Goal: Task Accomplishment & Management: Use online tool/utility

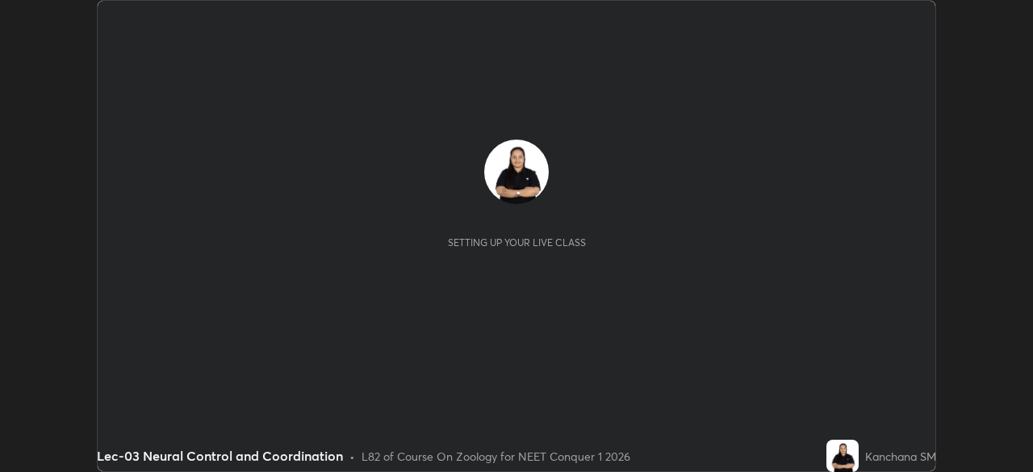
scroll to position [472, 1032]
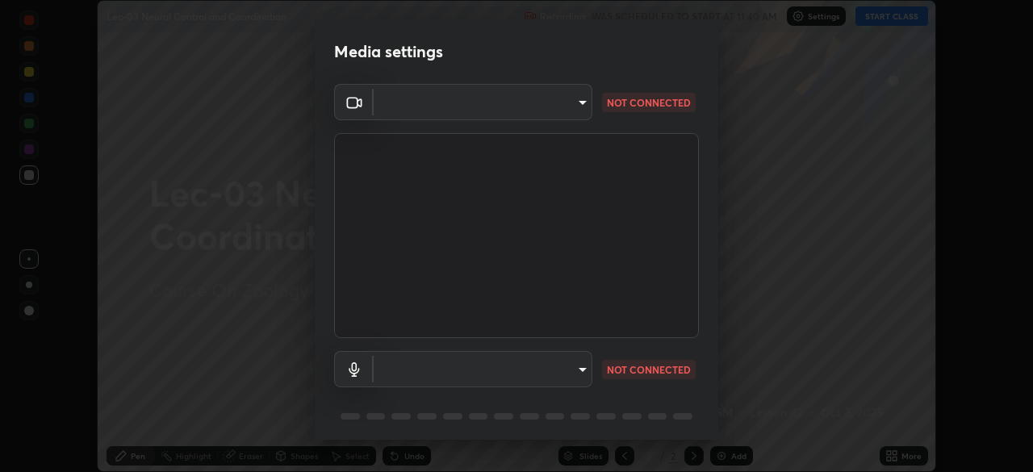
click at [230, 349] on div "Media settings ​ NOT CONNECTED ​ NOT CONNECTED 1 / 5 Next" at bounding box center [516, 236] width 1033 height 472
click at [576, 106] on body "Erase all Lec-03 Neural Control and Coordination Recording WAS SCHEDULED TO STA…" at bounding box center [516, 236] width 1033 height 472
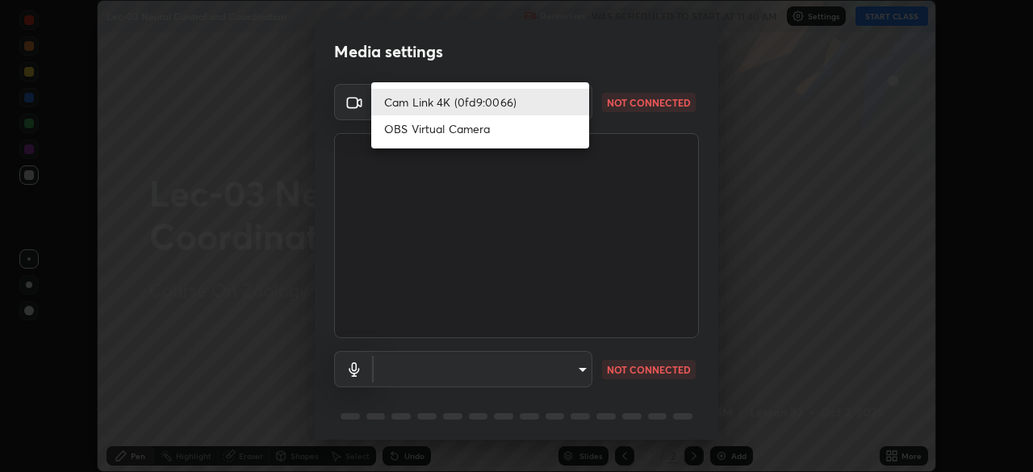
click at [478, 129] on li "OBS Virtual Camera" at bounding box center [480, 128] width 218 height 27
type input "6414d7299c75da62c0189a2591aa099f899c6e459de008f01895aec2d154e1e8"
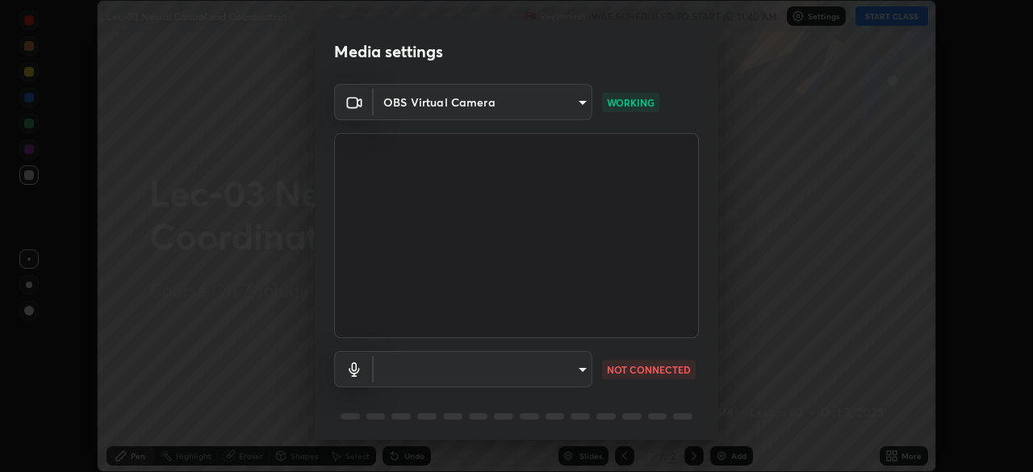
click at [576, 369] on body "Erase all Lec-03 Neural Control and Coordination Recording WAS SCHEDULED TO STA…" at bounding box center [516, 236] width 1033 height 472
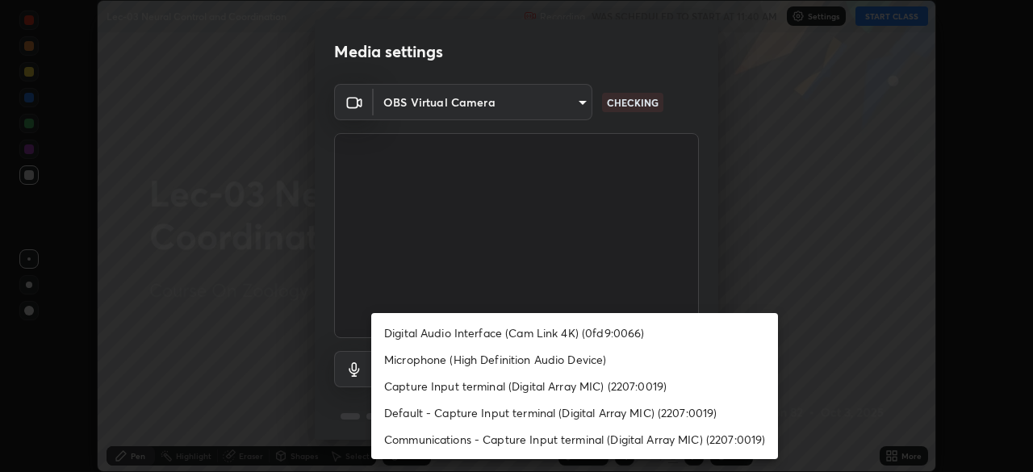
click at [466, 332] on li "Digital Audio Interface (Cam Link 4K) (0fd9:0066)" at bounding box center [574, 333] width 407 height 27
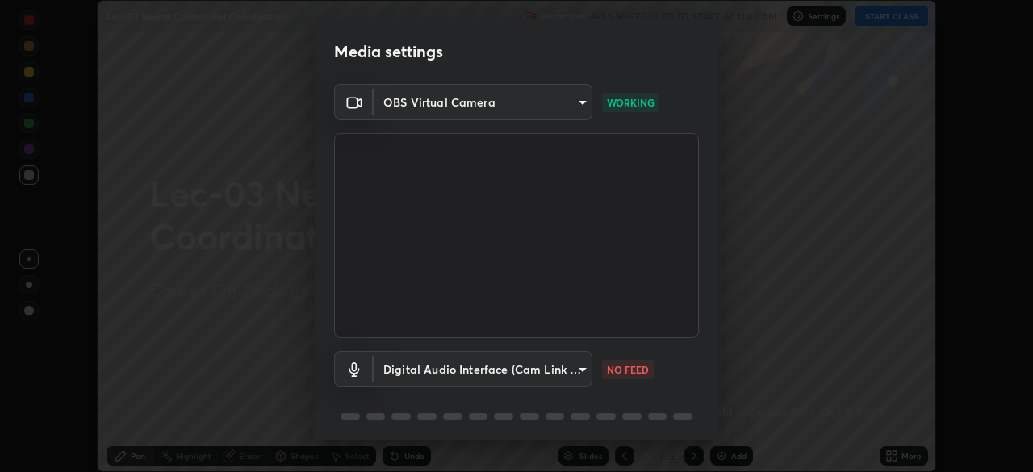
click at [571, 371] on body "Erase all Lec-03 Neural Control and Coordination Recording WAS SCHEDULED TO STA…" at bounding box center [516, 236] width 1033 height 472
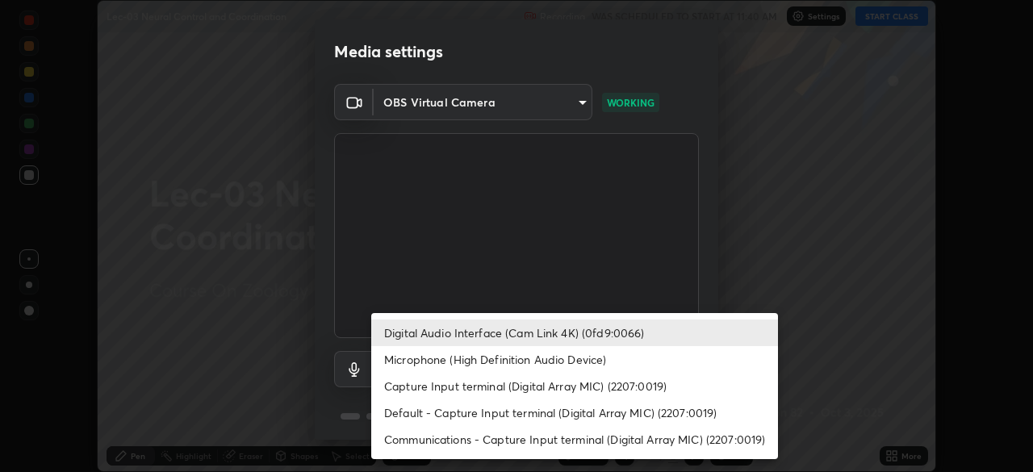
click at [578, 365] on li "Microphone (High Definition Audio Device)" at bounding box center [574, 359] width 407 height 27
type input "ecc2d6deb17c2306e00053314f273eaf3e7479f5e586225b7ac4e6b1836409f4"
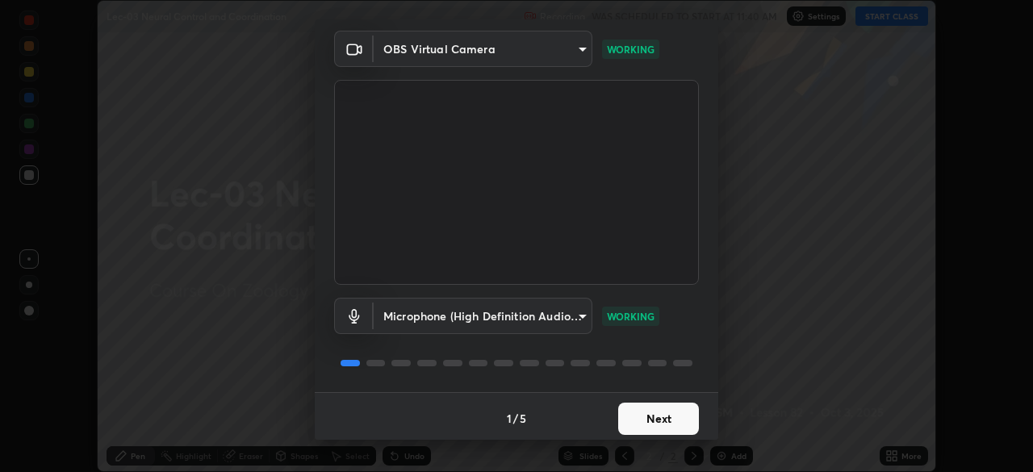
scroll to position [57, 0]
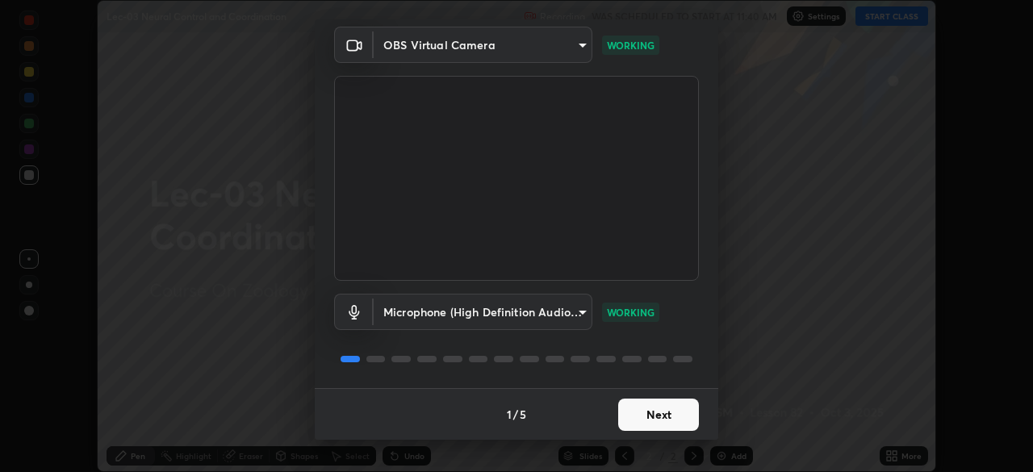
click at [636, 417] on button "Next" at bounding box center [658, 415] width 81 height 32
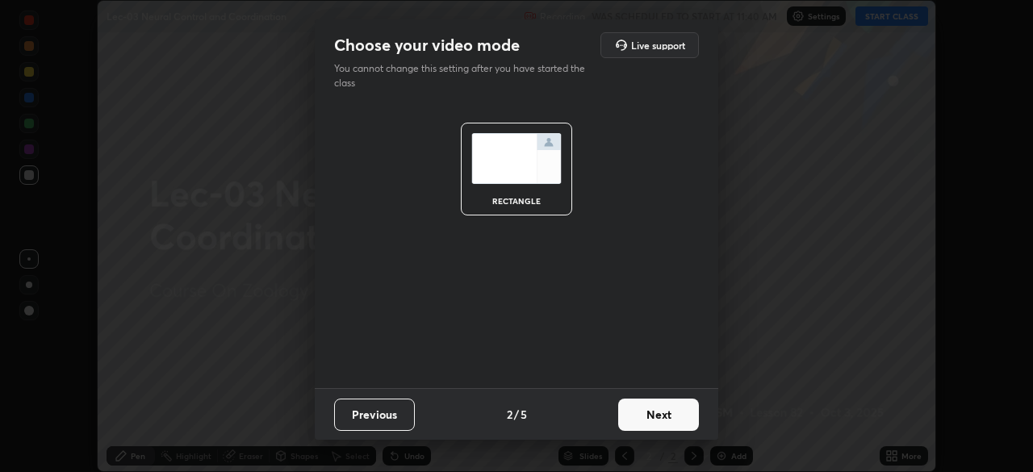
click at [640, 417] on button "Next" at bounding box center [658, 415] width 81 height 32
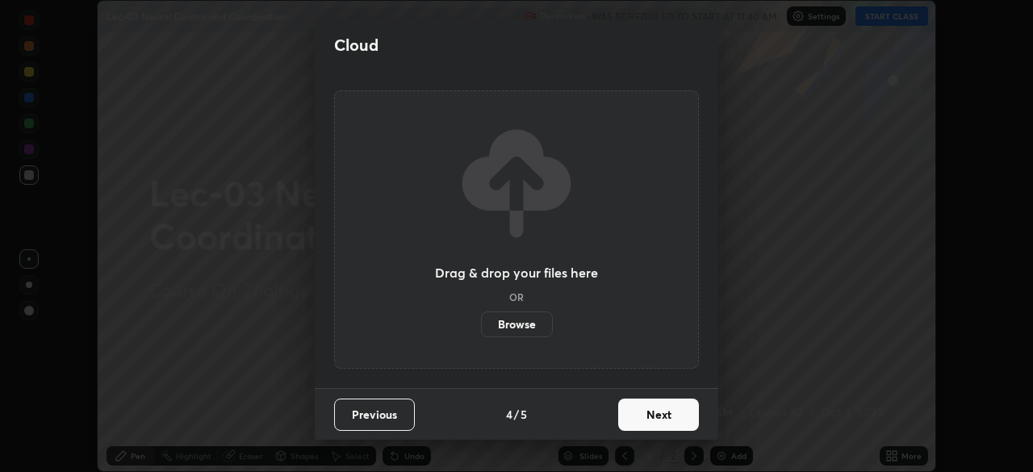
click at [644, 422] on button "Next" at bounding box center [658, 415] width 81 height 32
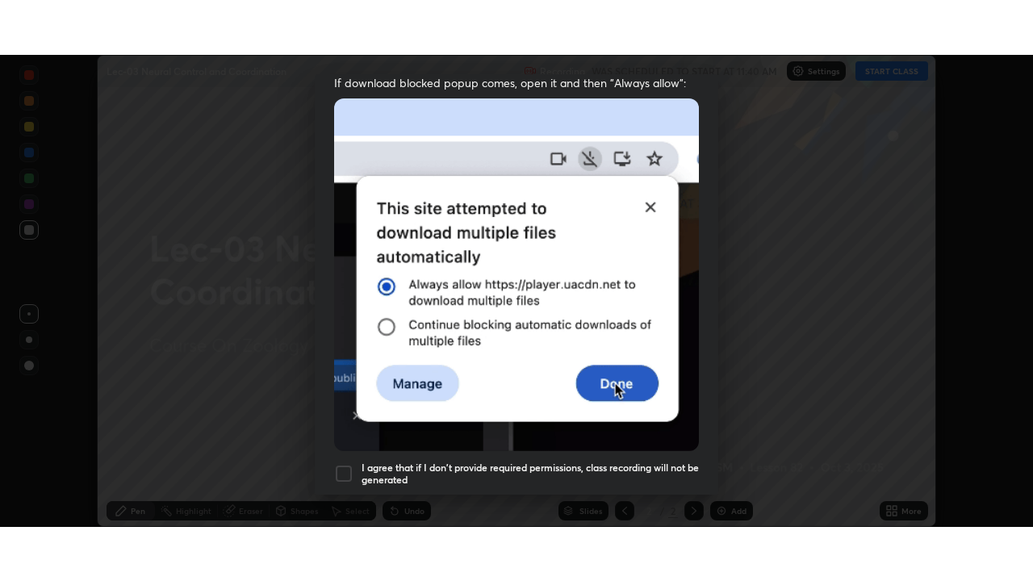
scroll to position [387, 0]
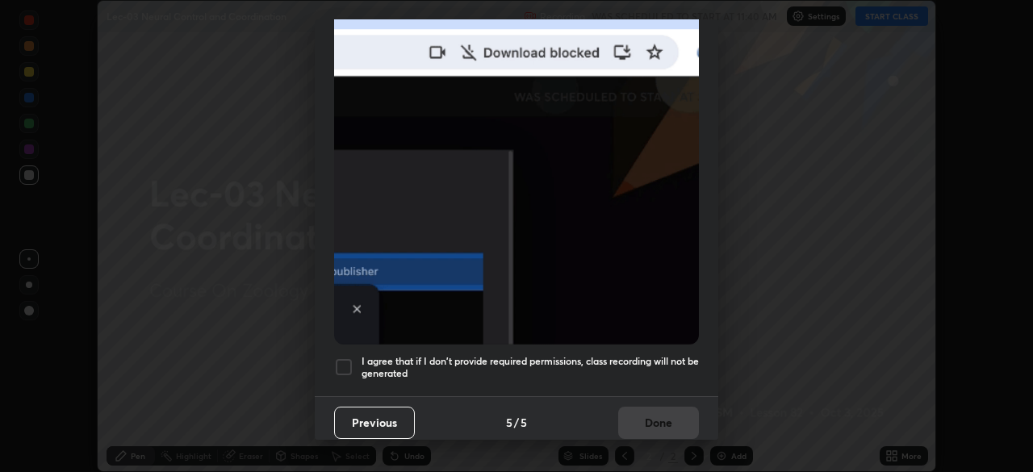
click at [345, 358] on div at bounding box center [343, 367] width 19 height 19
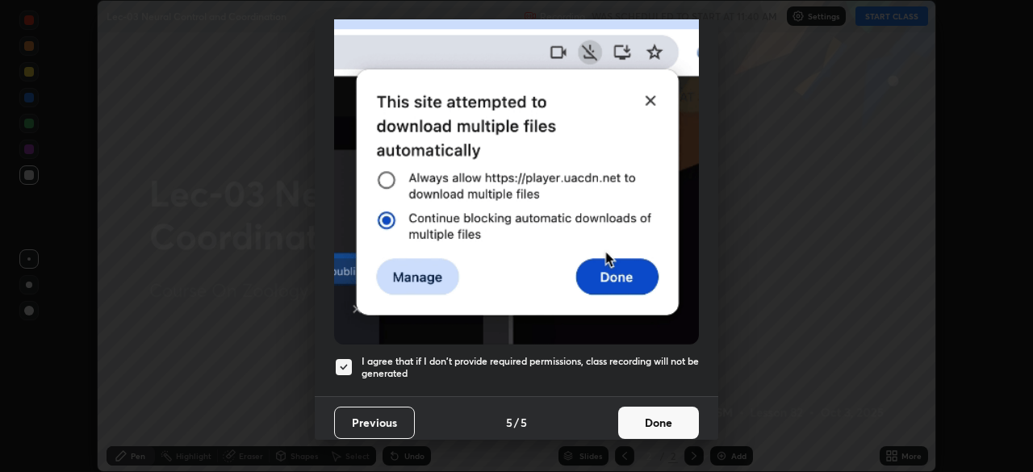
click at [629, 416] on button "Done" at bounding box center [658, 423] width 81 height 32
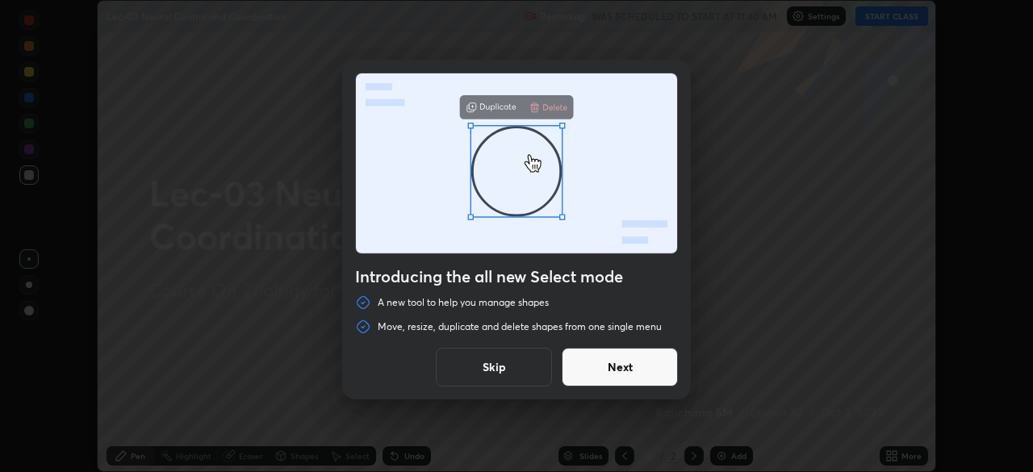
click at [621, 374] on button "Next" at bounding box center [620, 367] width 116 height 39
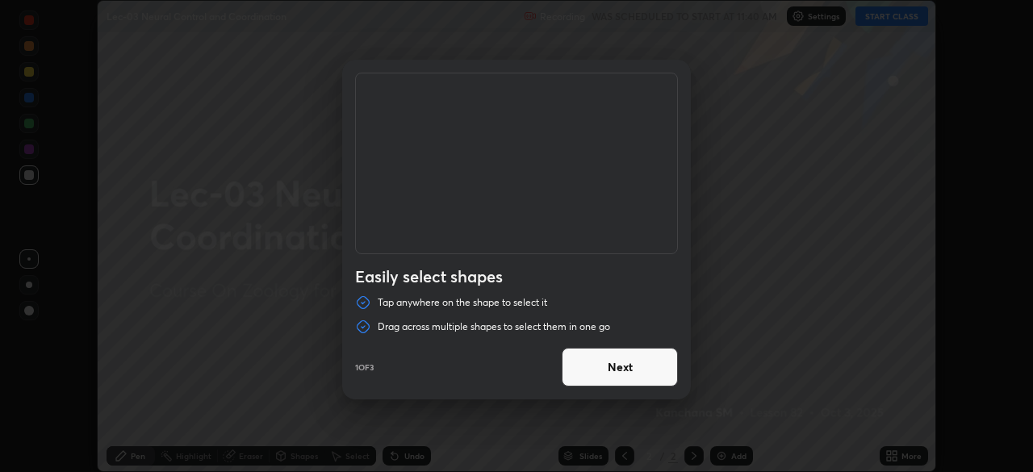
click at [617, 372] on button "Next" at bounding box center [620, 367] width 116 height 39
click at [618, 374] on button "Next" at bounding box center [620, 367] width 116 height 39
click at [618, 370] on button "Done" at bounding box center [620, 367] width 116 height 39
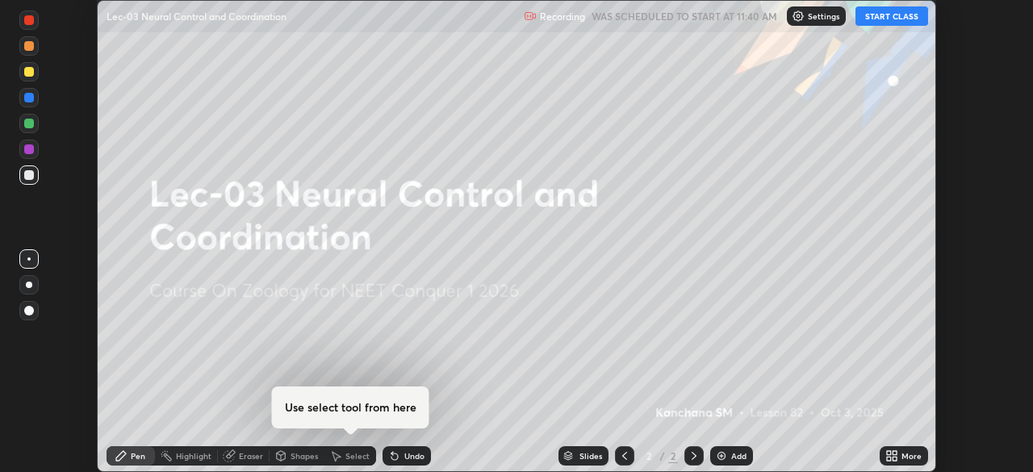
click at [877, 19] on button "START CLASS" at bounding box center [891, 15] width 73 height 19
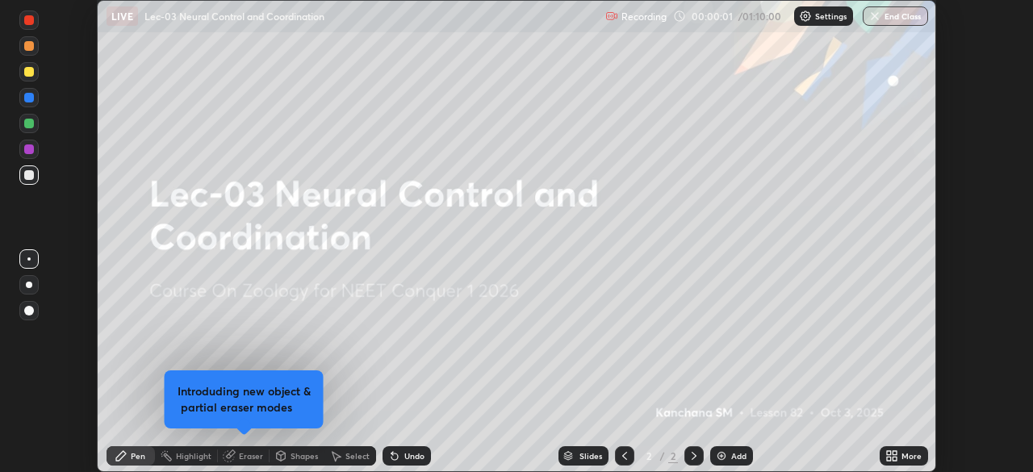
click at [894, 453] on icon at bounding box center [895, 453] width 4 height 4
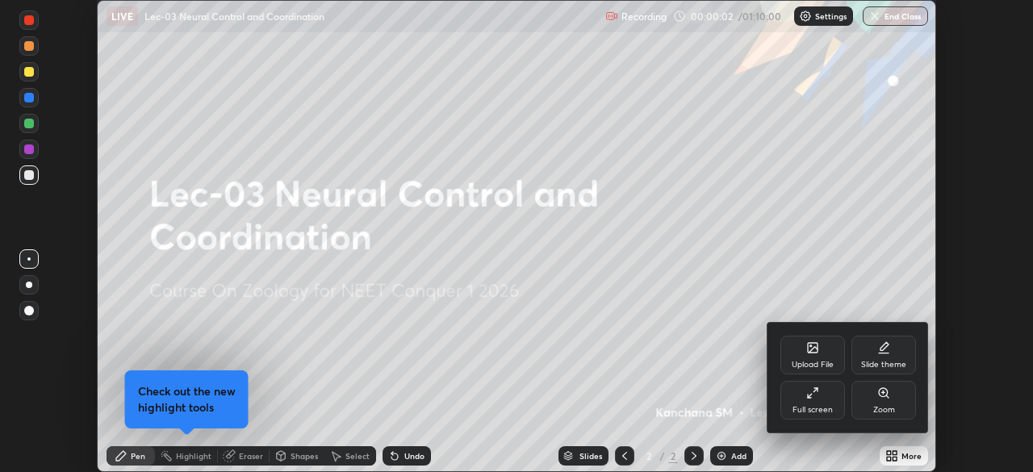
click at [824, 406] on div "Full screen" at bounding box center [812, 410] width 40 height 8
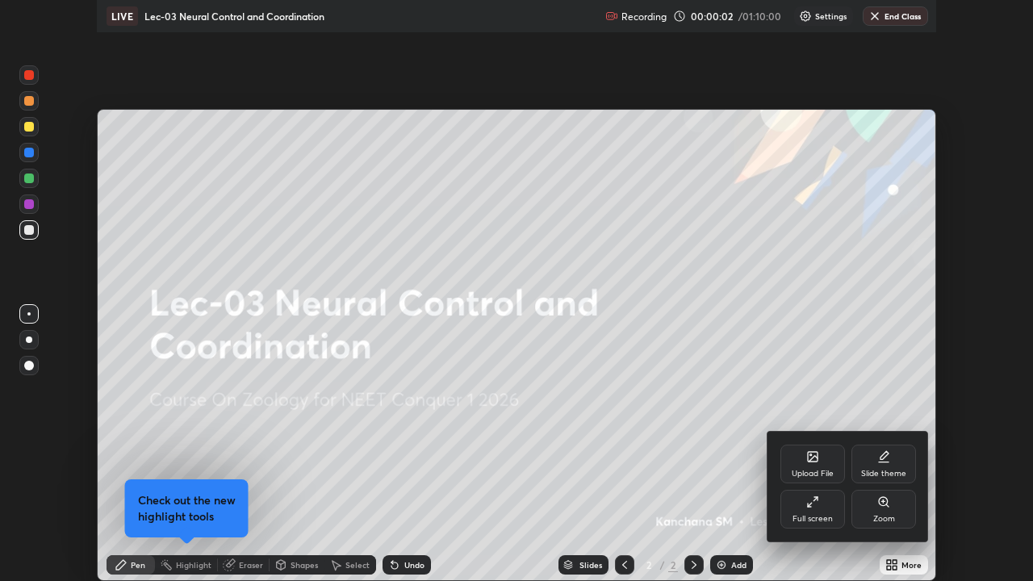
scroll to position [581, 1033]
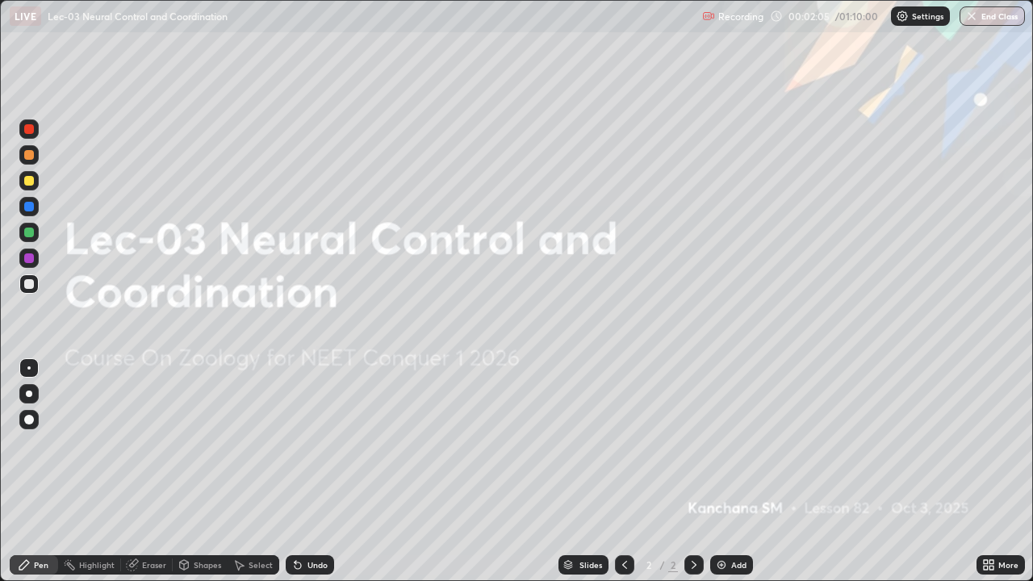
click at [717, 471] on img at bounding box center [721, 564] width 13 height 13
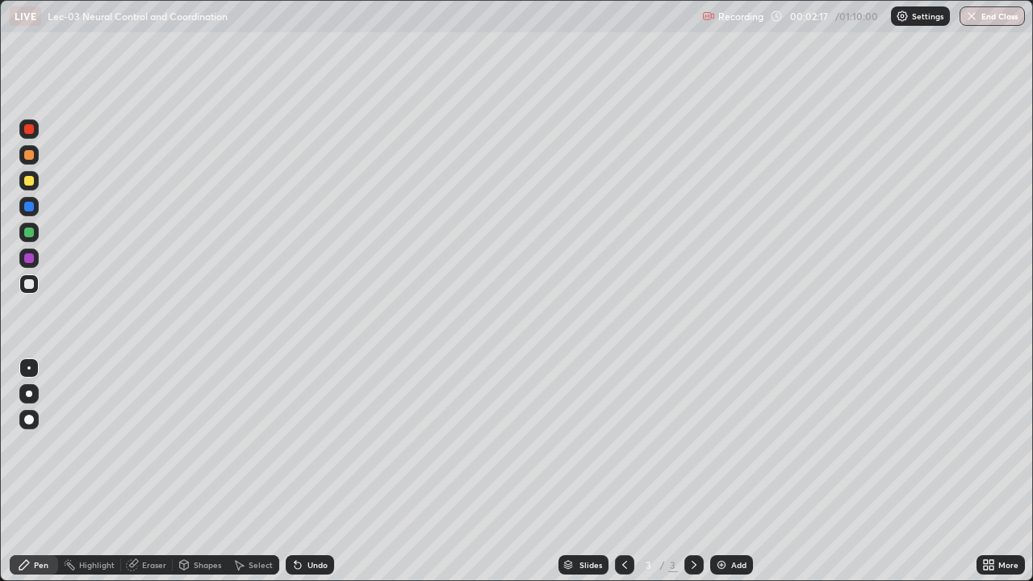
click at [27, 185] on div at bounding box center [29, 181] width 10 height 10
click at [26, 395] on div at bounding box center [28, 393] width 19 height 19
click at [257, 471] on div "Select" at bounding box center [261, 565] width 24 height 8
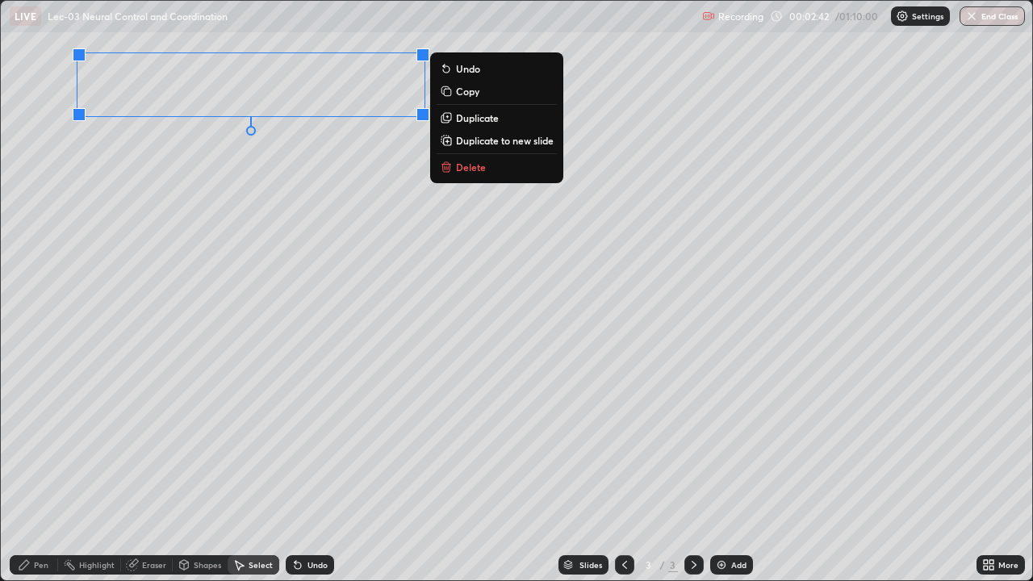
click at [170, 188] on div "0 ° Undo Copy Duplicate Duplicate to new slide Delete" at bounding box center [516, 290] width 1031 height 579
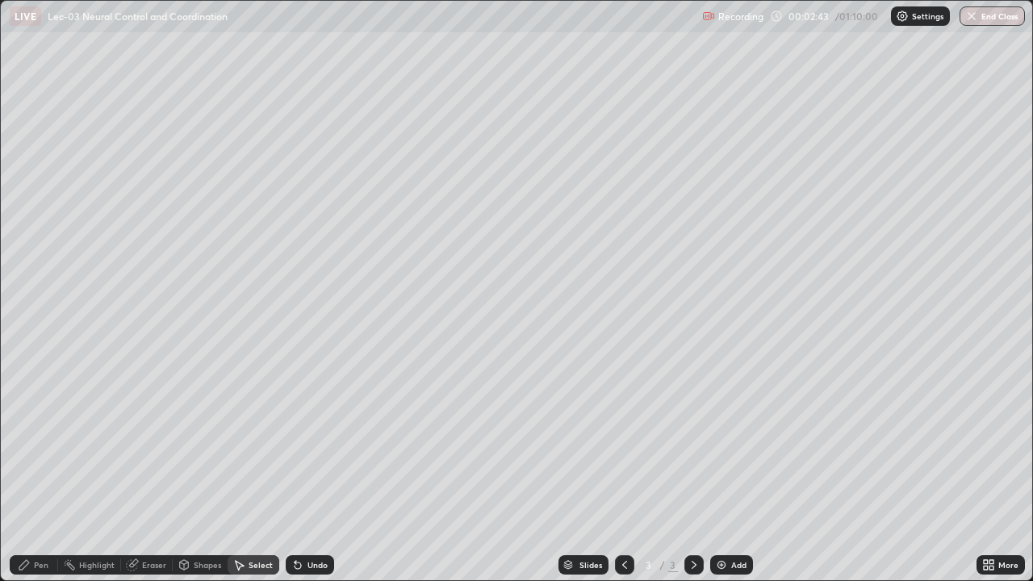
click at [34, 471] on div "Pen" at bounding box center [41, 565] width 15 height 8
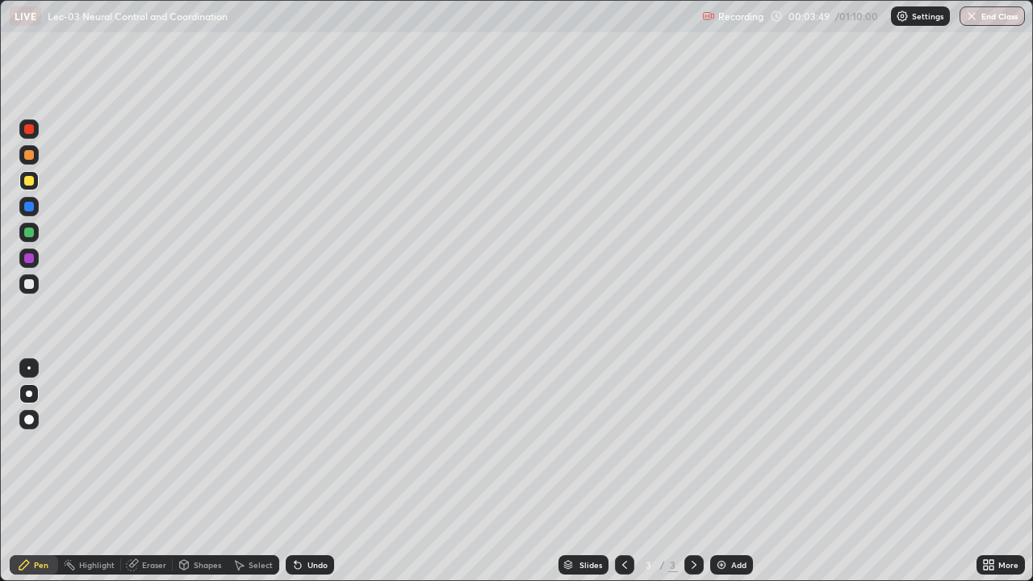
click at [10, 471] on div "Pen" at bounding box center [34, 565] width 48 height 32
click at [27, 284] on div at bounding box center [29, 284] width 10 height 10
click at [29, 368] on div at bounding box center [28, 367] width 3 height 3
click at [187, 471] on icon at bounding box center [184, 563] width 9 height 2
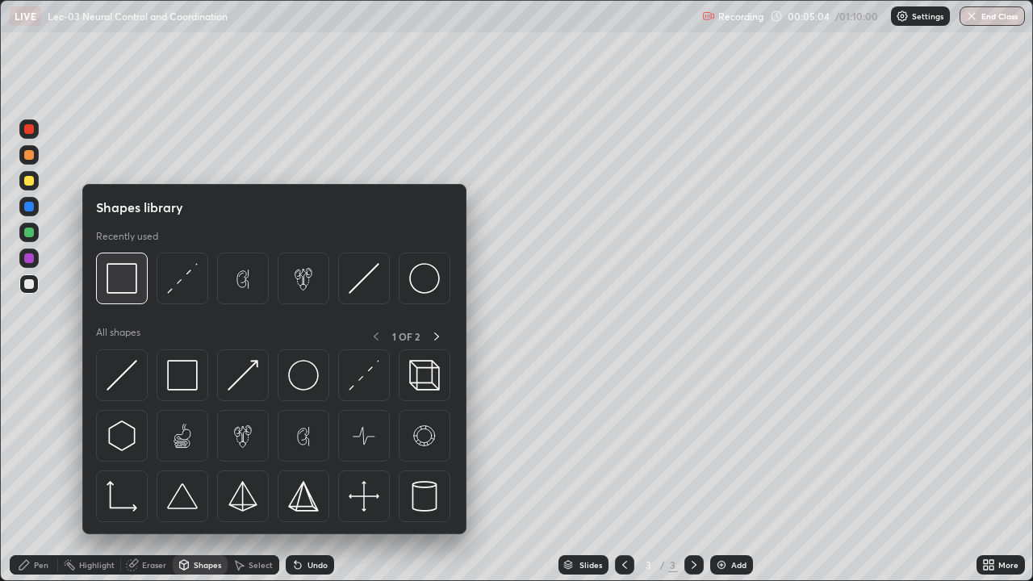
click at [127, 292] on img at bounding box center [122, 278] width 31 height 31
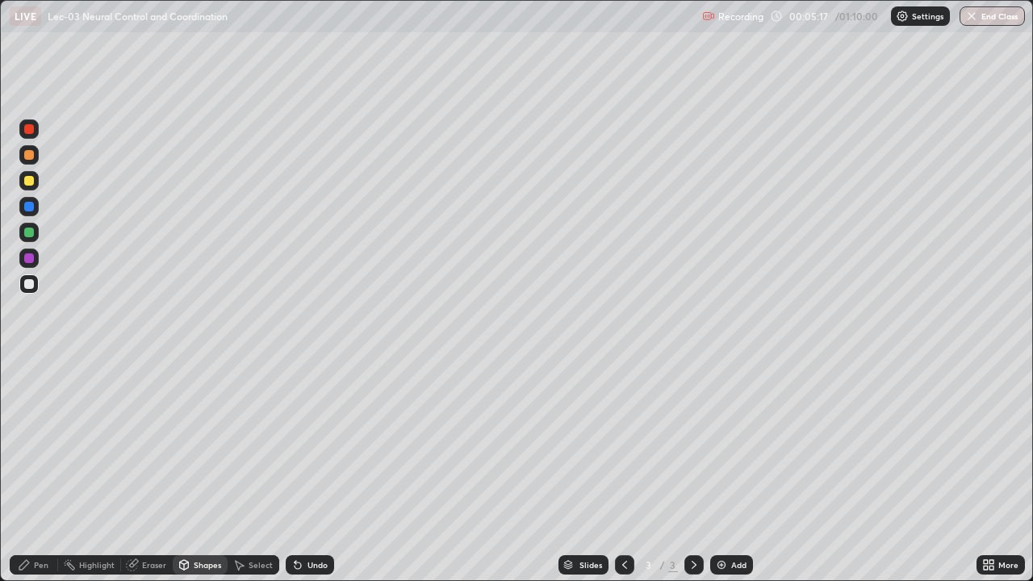
click at [31, 471] on div "Pen" at bounding box center [34, 564] width 48 height 19
click at [28, 210] on div at bounding box center [29, 207] width 10 height 10
click at [31, 183] on div at bounding box center [29, 181] width 10 height 10
click at [29, 156] on div at bounding box center [29, 155] width 10 height 10
click at [32, 236] on div at bounding box center [29, 233] width 10 height 10
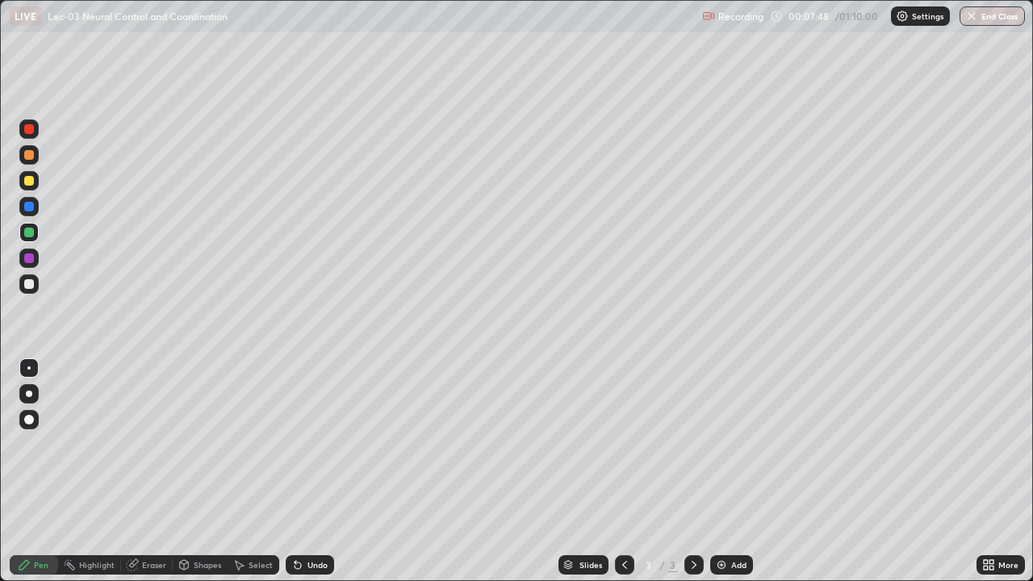
click at [31, 257] on div at bounding box center [29, 258] width 10 height 10
click at [31, 280] on div at bounding box center [29, 284] width 10 height 10
click at [28, 182] on div at bounding box center [29, 181] width 10 height 10
click at [0, 471] on div "Setting up your live class" at bounding box center [516, 290] width 1033 height 581
click at [10, 471] on div "Pen" at bounding box center [34, 565] width 48 height 32
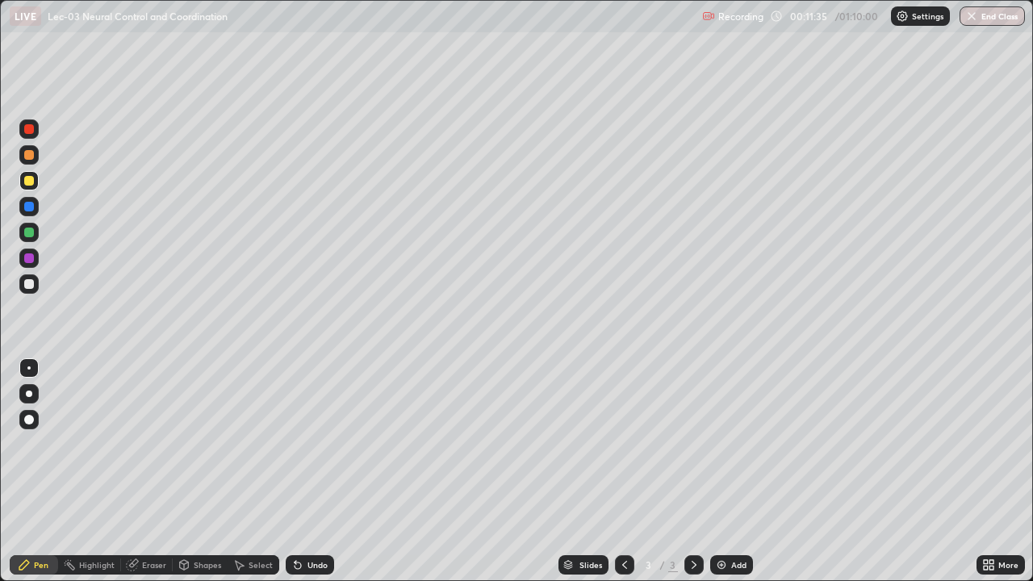
click at [31, 471] on div "Pen" at bounding box center [34, 564] width 48 height 19
click at [33, 471] on div "Pen" at bounding box center [34, 564] width 48 height 19
click at [27, 292] on div at bounding box center [28, 283] width 19 height 19
click at [295, 471] on icon at bounding box center [298, 565] width 6 height 6
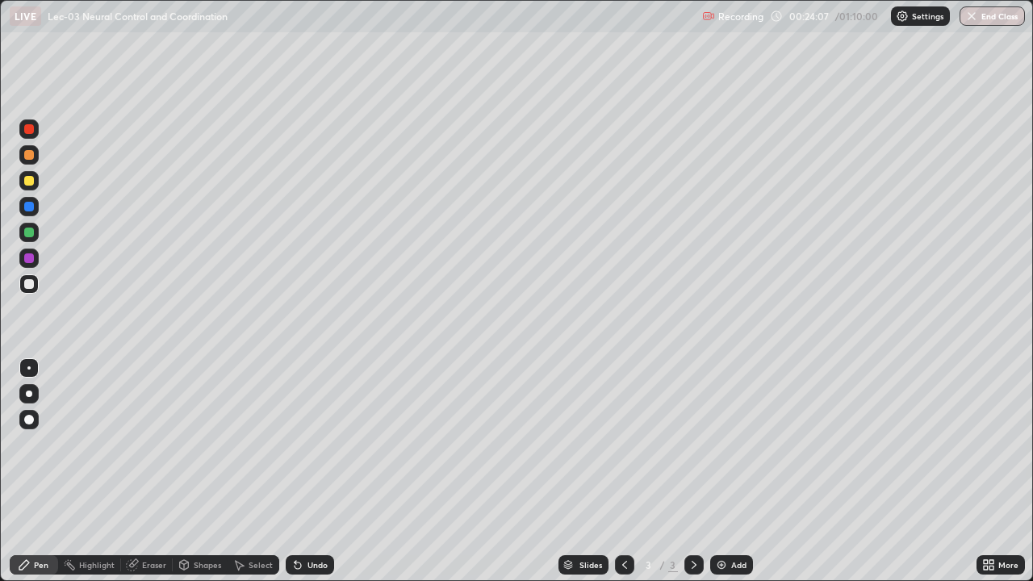
click at [11, 471] on div "Pen" at bounding box center [34, 564] width 48 height 19
click at [715, 471] on img at bounding box center [721, 564] width 13 height 13
click at [128, 471] on icon at bounding box center [132, 565] width 10 height 10
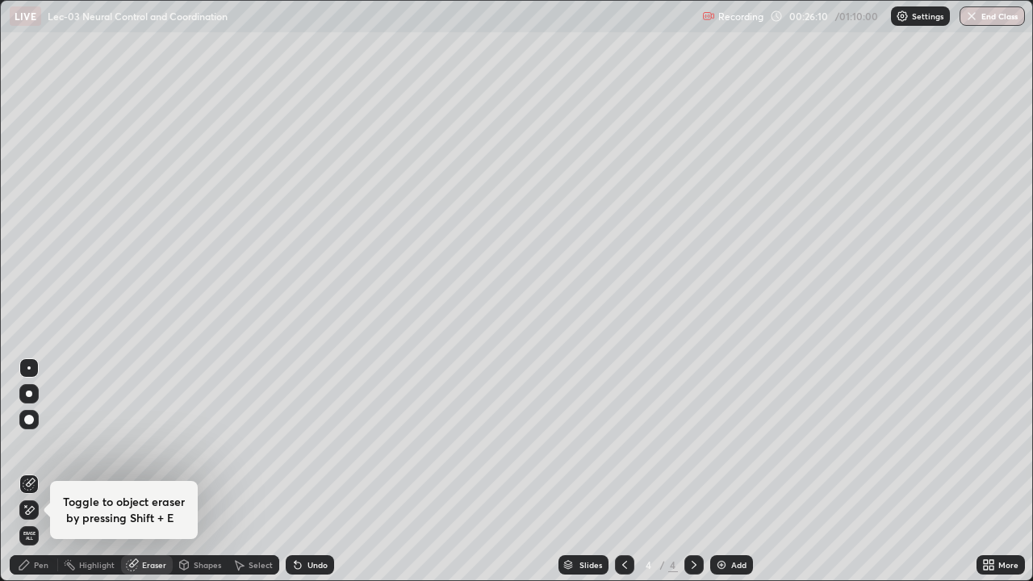
click at [46, 471] on div "Pen" at bounding box center [41, 565] width 15 height 8
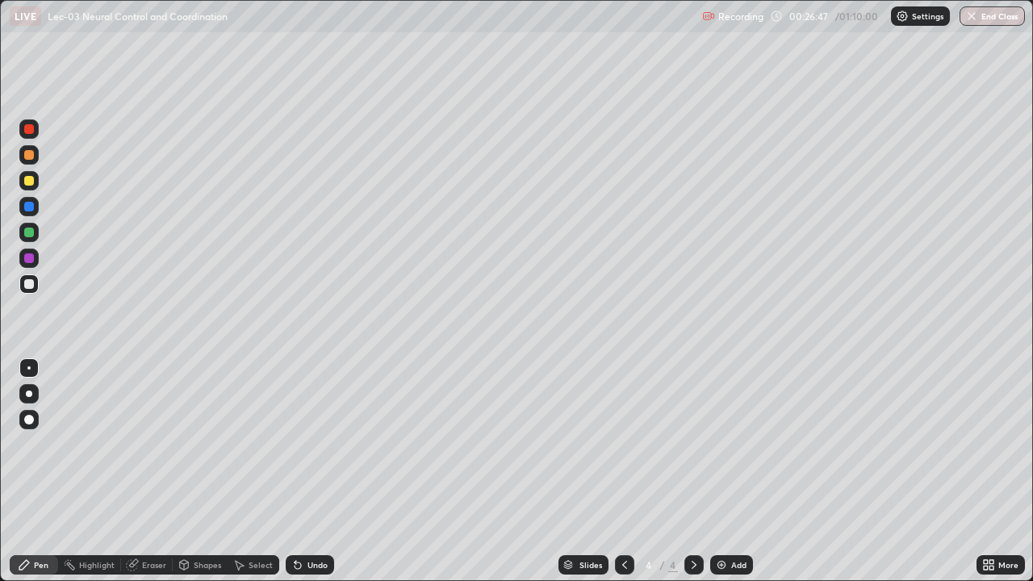
click at [623, 471] on icon at bounding box center [624, 564] width 13 height 13
click at [694, 471] on icon at bounding box center [694, 564] width 13 height 13
click at [249, 471] on div "Select" at bounding box center [261, 565] width 24 height 8
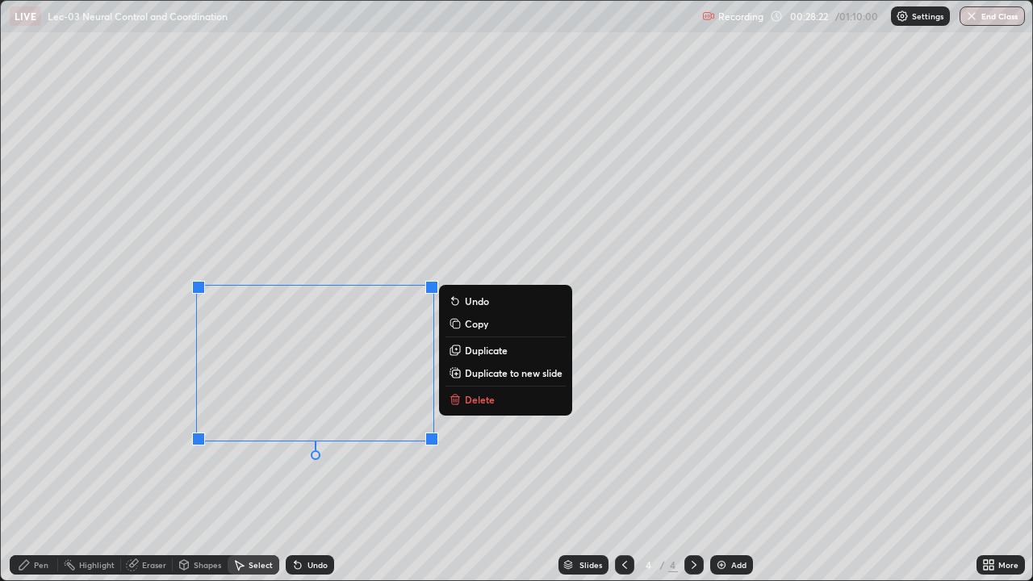
click at [487, 400] on p "Delete" at bounding box center [480, 399] width 30 height 13
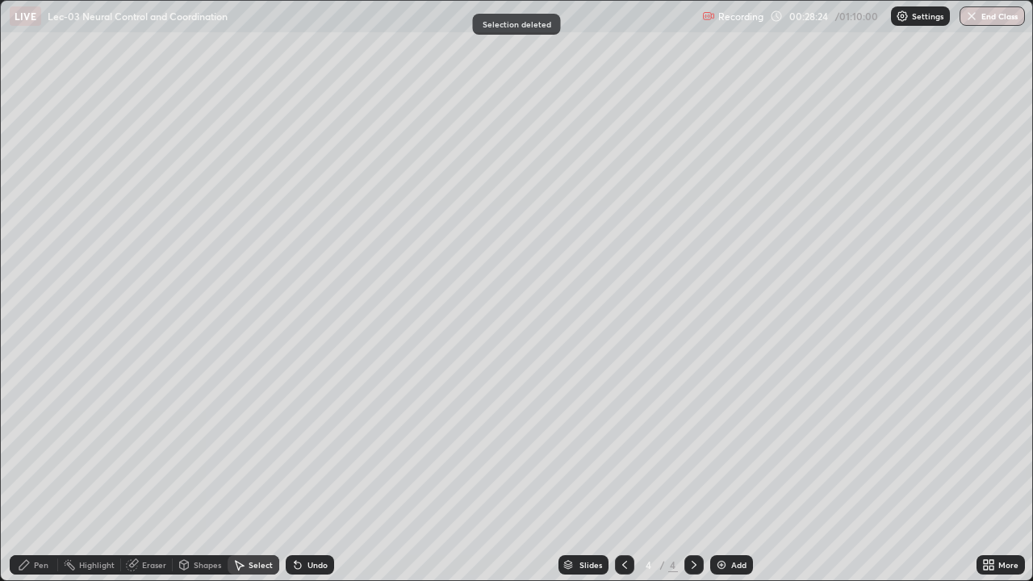
click at [190, 471] on div "Shapes" at bounding box center [200, 564] width 55 height 19
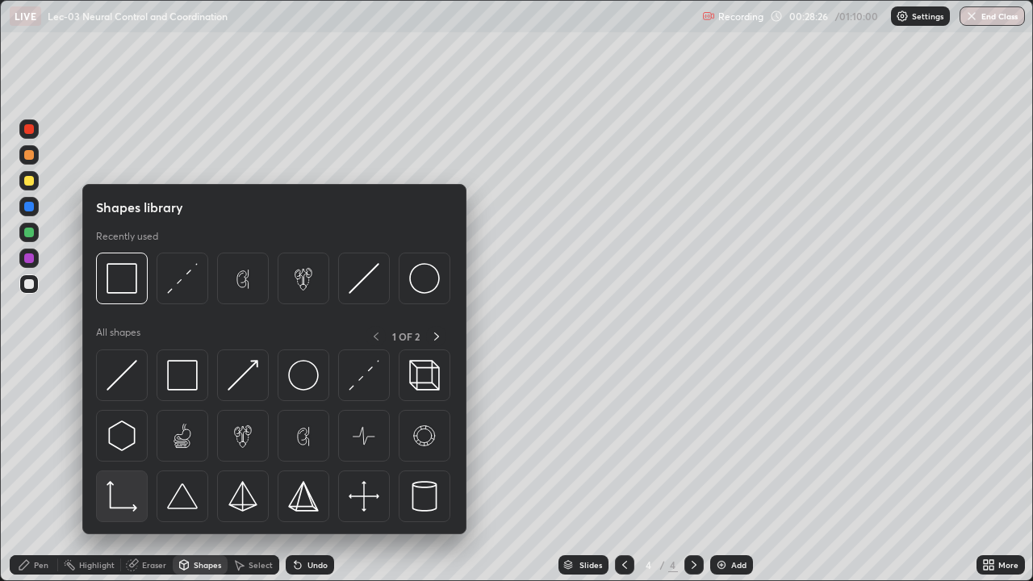
click at [132, 471] on img at bounding box center [122, 496] width 31 height 31
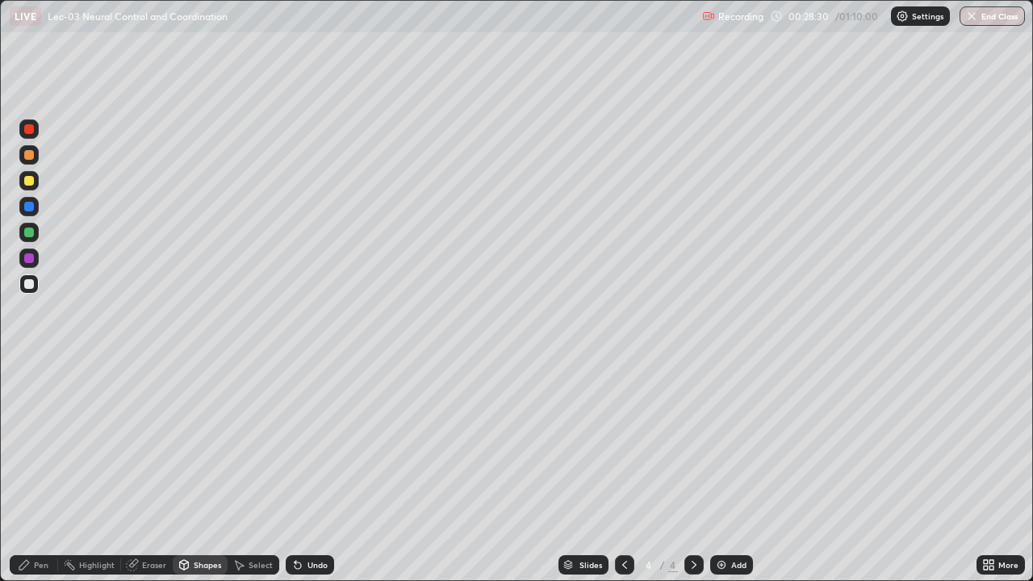
click at [41, 471] on div "Pen" at bounding box center [41, 565] width 15 height 8
click at [198, 471] on div "Shapes" at bounding box center [207, 565] width 27 height 8
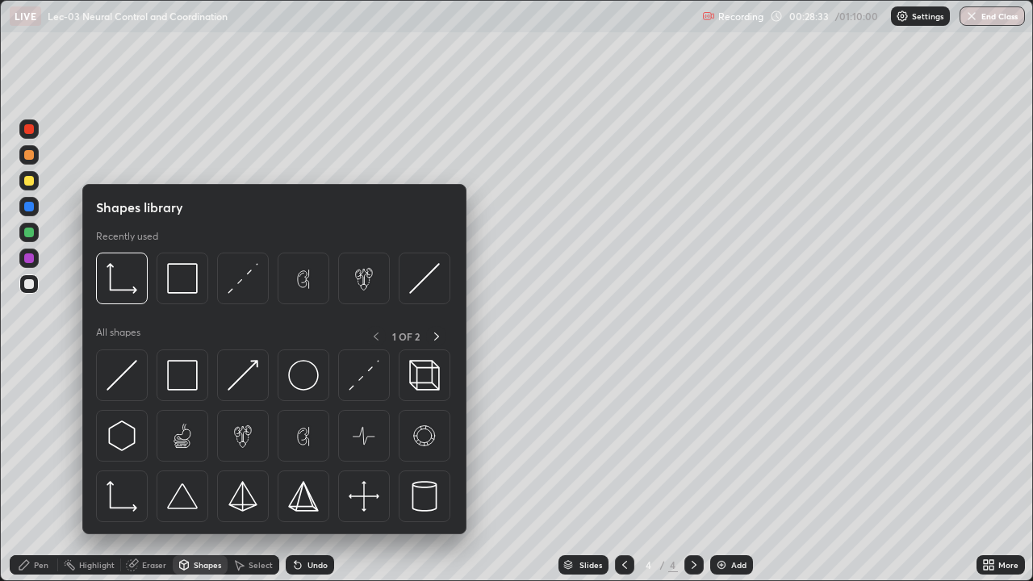
click at [246, 281] on img at bounding box center [243, 278] width 31 height 31
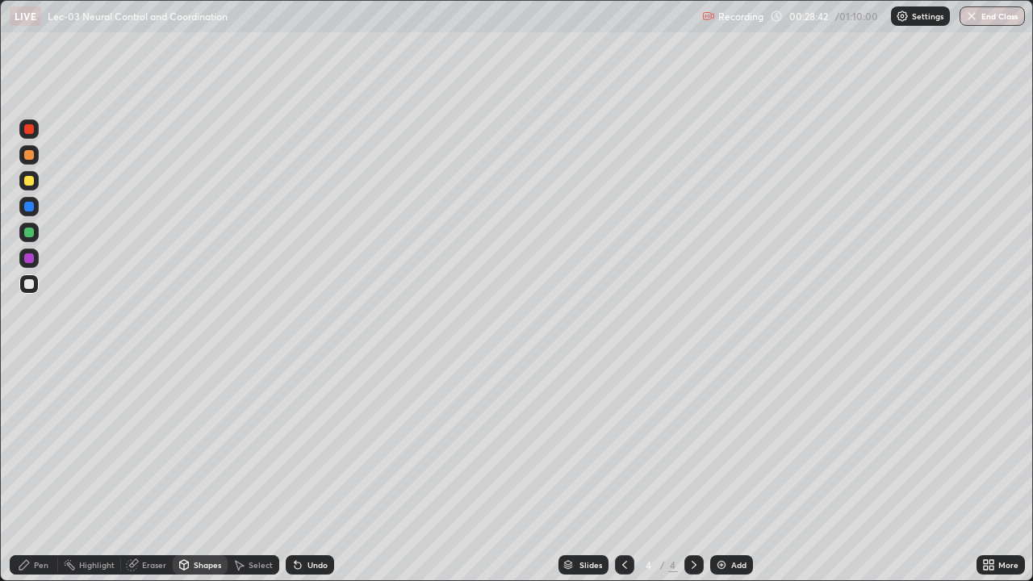
click at [37, 471] on div "Pen" at bounding box center [41, 565] width 15 height 8
click at [31, 180] on div at bounding box center [29, 181] width 10 height 10
click at [33, 265] on div at bounding box center [28, 258] width 19 height 19
click at [725, 471] on img at bounding box center [721, 564] width 13 height 13
click at [31, 285] on div at bounding box center [29, 284] width 10 height 10
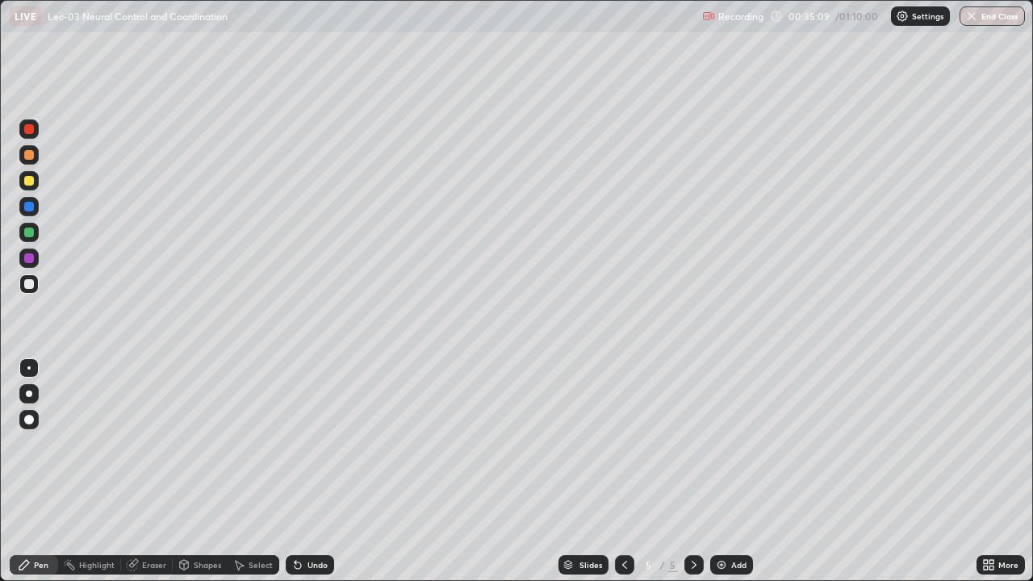
click at [195, 471] on div "Shapes" at bounding box center [207, 565] width 27 height 8
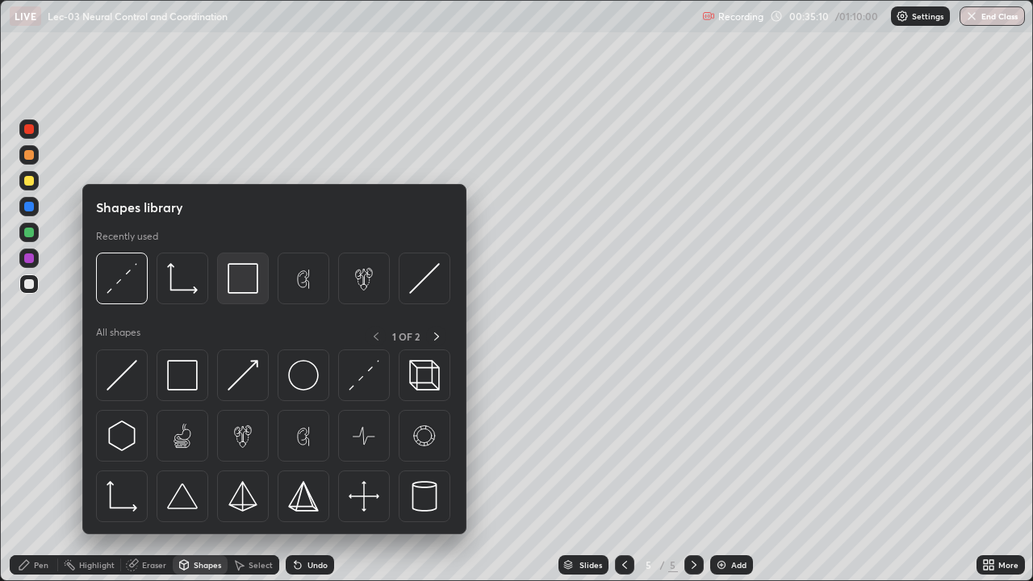
click at [245, 283] on img at bounding box center [243, 278] width 31 height 31
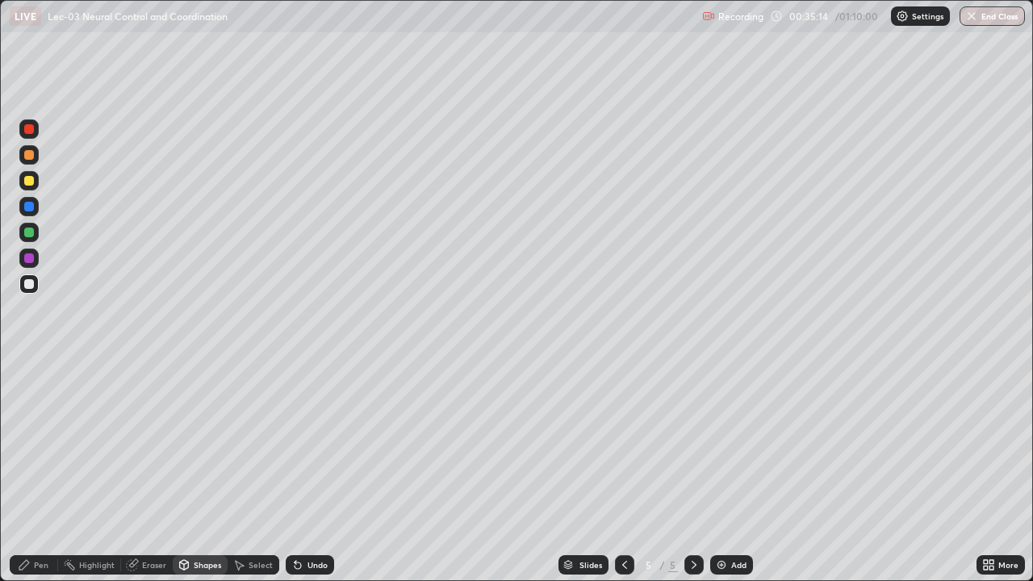
click at [39, 471] on div "Pen" at bounding box center [34, 564] width 48 height 19
click at [32, 259] on div at bounding box center [29, 258] width 10 height 10
click at [33, 424] on div at bounding box center [28, 419] width 19 height 19
click at [246, 471] on div "Select" at bounding box center [254, 564] width 52 height 19
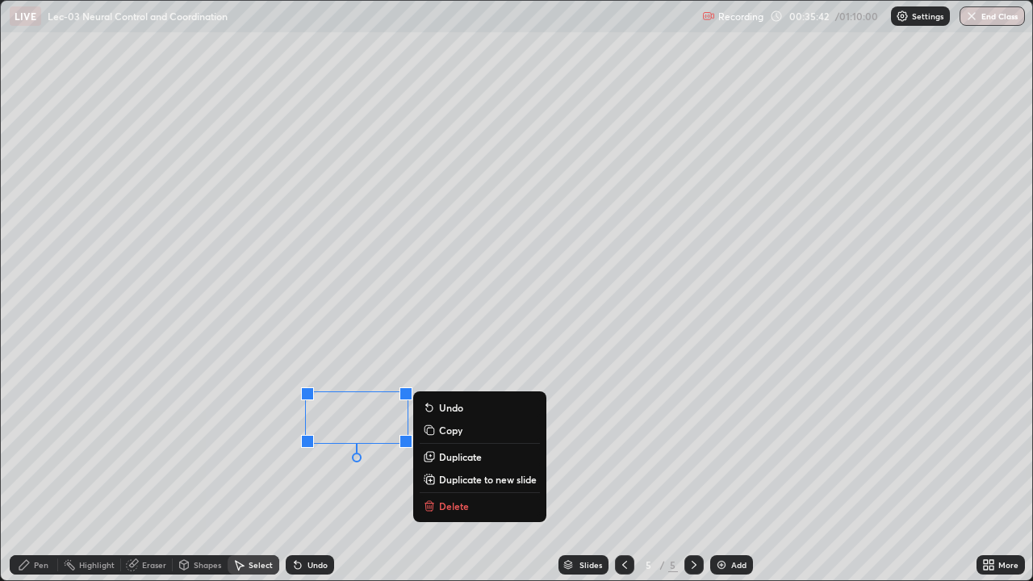
click at [448, 458] on p "Duplicate" at bounding box center [460, 456] width 43 height 13
click at [442, 458] on p "Duplicate" at bounding box center [460, 456] width 43 height 13
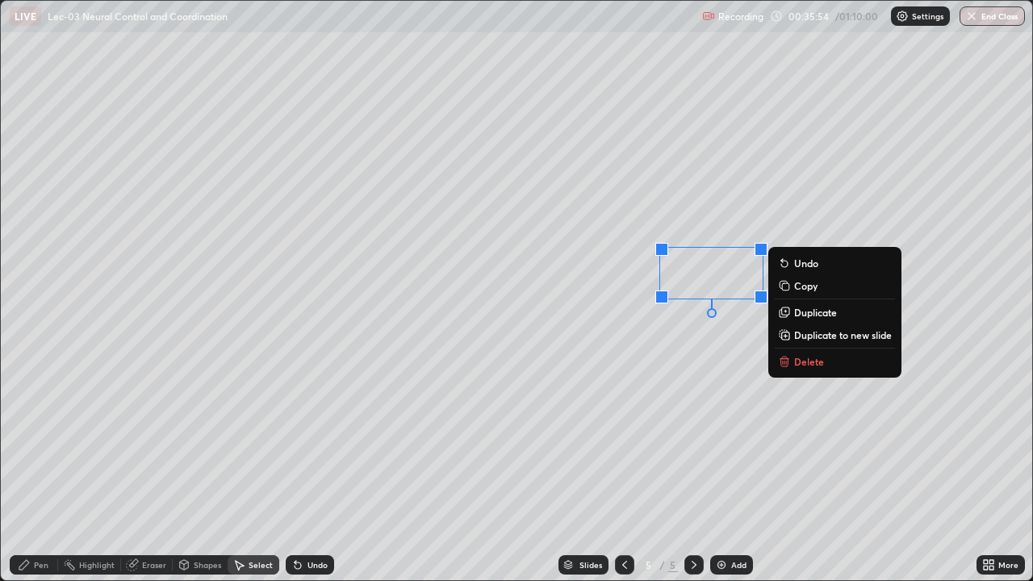
click at [598, 395] on div "0 ° Undo Copy Duplicate Duplicate to new slide Delete" at bounding box center [516, 290] width 1031 height 579
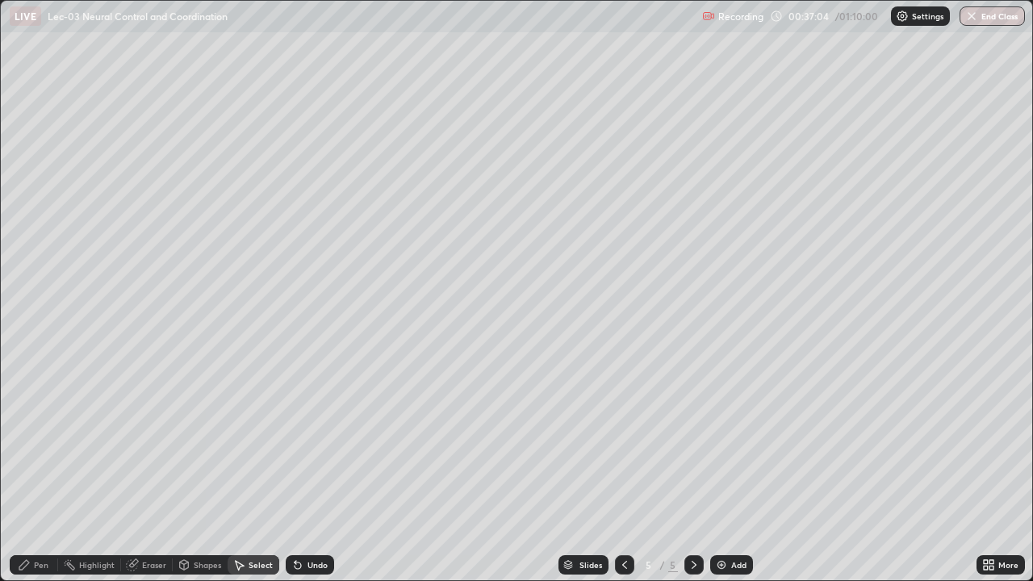
click at [32, 471] on div "Pen" at bounding box center [34, 564] width 48 height 19
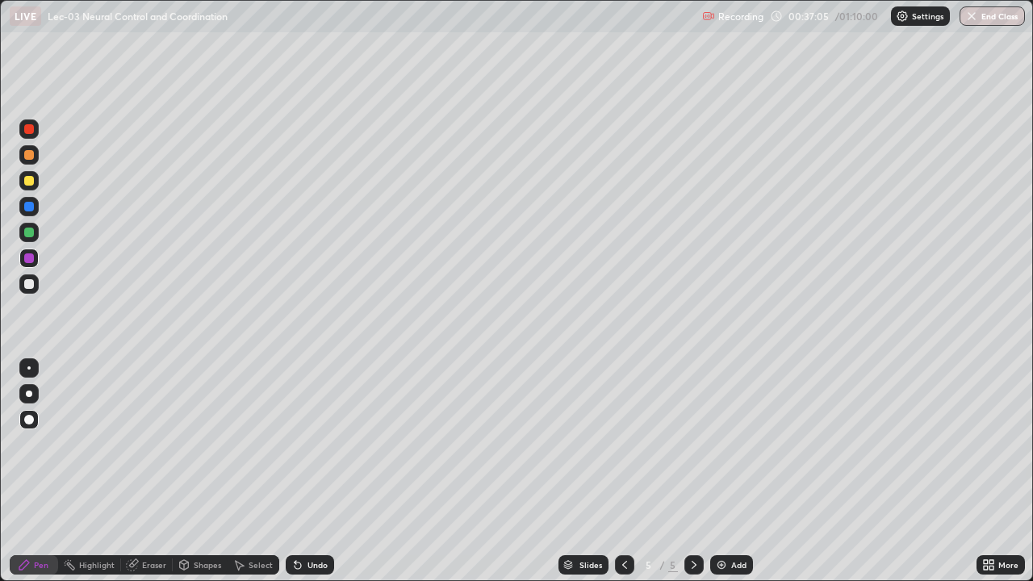
click at [32, 185] on div at bounding box center [29, 181] width 10 height 10
click at [30, 368] on div at bounding box center [28, 367] width 3 height 3
click at [154, 471] on div "Eraser" at bounding box center [154, 565] width 24 height 8
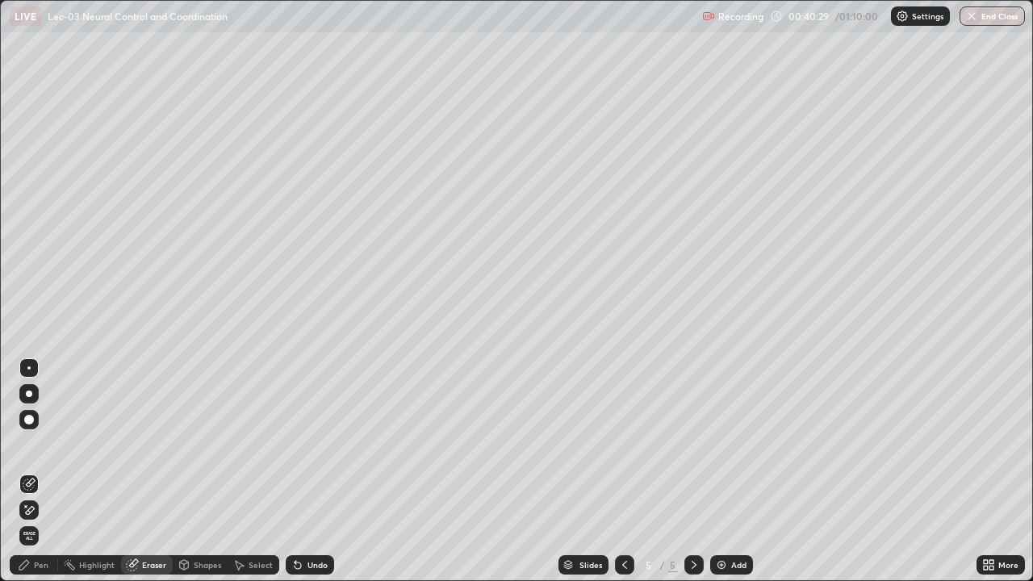
click at [45, 471] on div "Pen" at bounding box center [34, 564] width 48 height 19
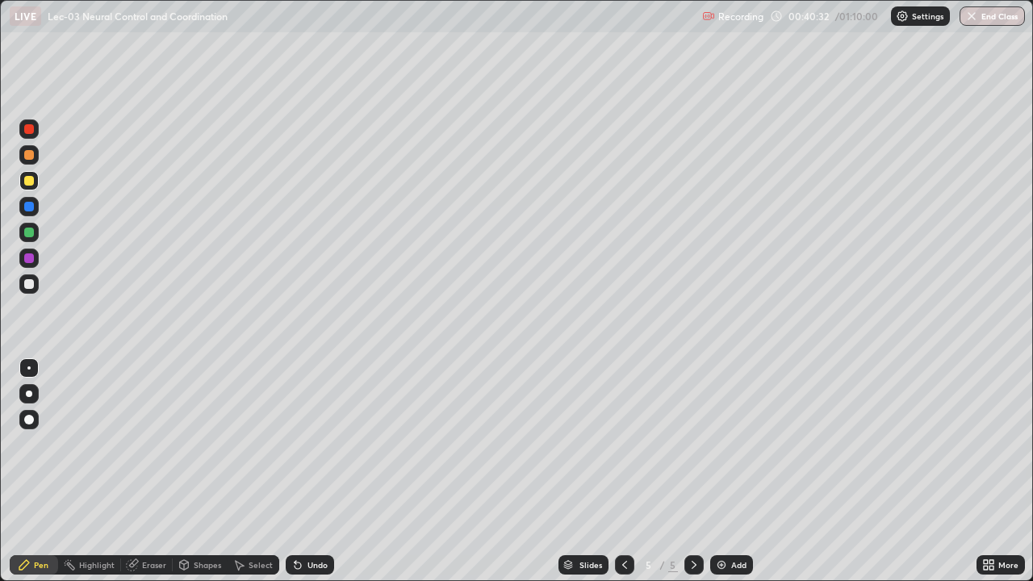
click at [36, 286] on div at bounding box center [28, 283] width 19 height 19
click at [261, 471] on div "Select" at bounding box center [254, 564] width 52 height 19
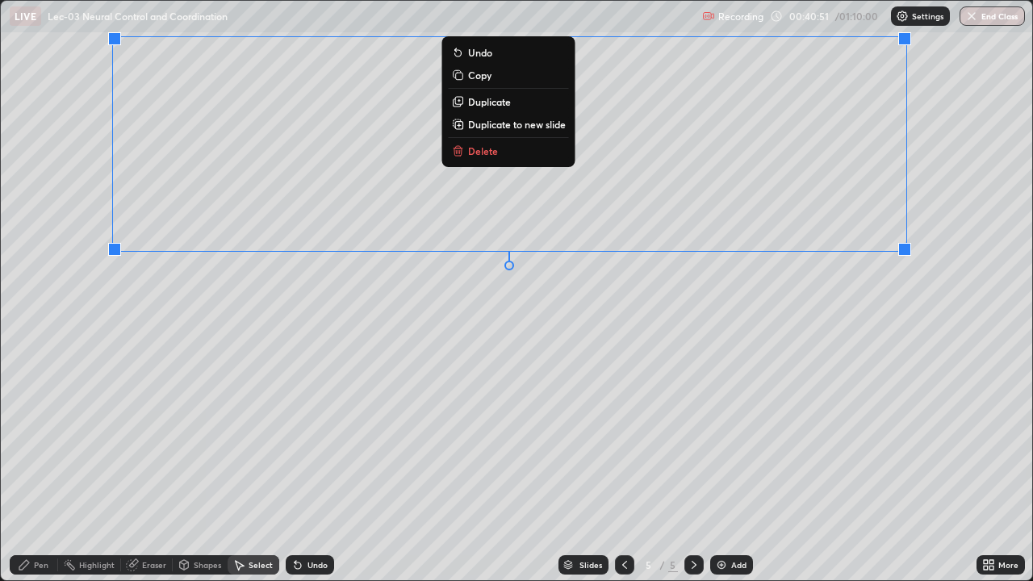
click at [298, 420] on div "0 ° Undo Copy Duplicate Duplicate to new slide Delete" at bounding box center [516, 290] width 1031 height 579
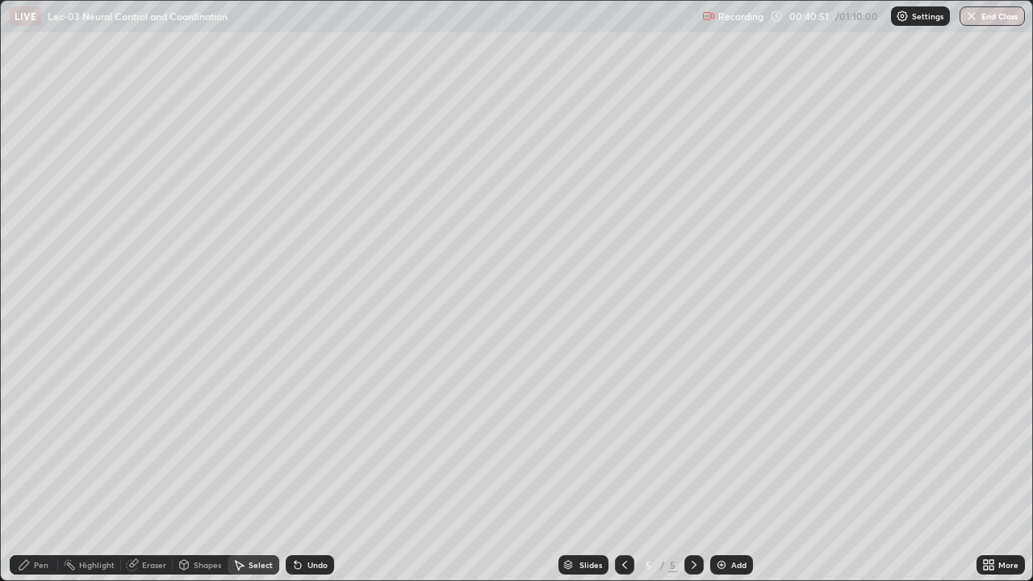
click at [44, 471] on div "Pen" at bounding box center [41, 565] width 15 height 8
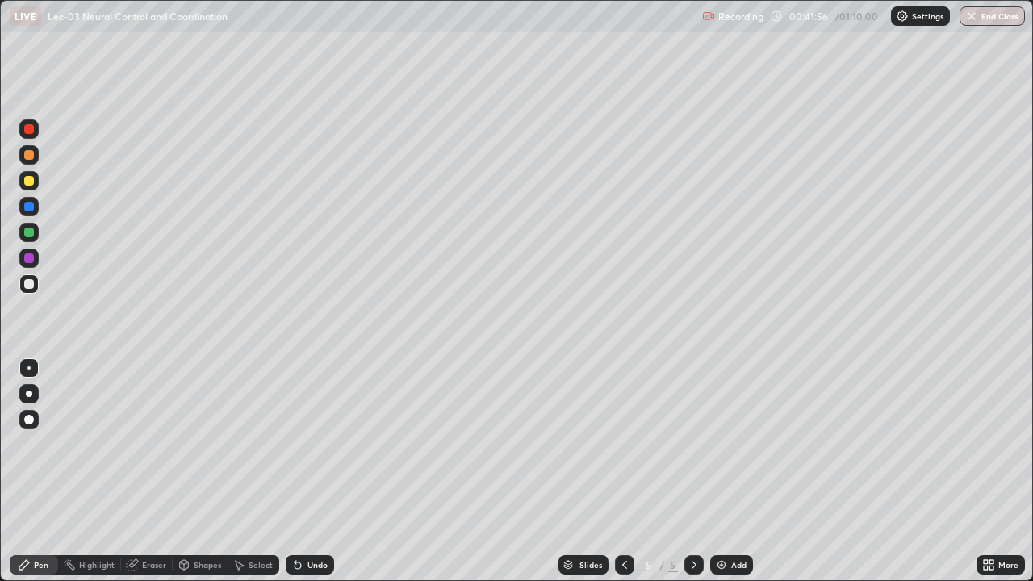
click at [32, 260] on div at bounding box center [29, 258] width 10 height 10
click at [295, 471] on icon at bounding box center [296, 562] width 2 height 2
click at [36, 186] on div at bounding box center [28, 180] width 19 height 19
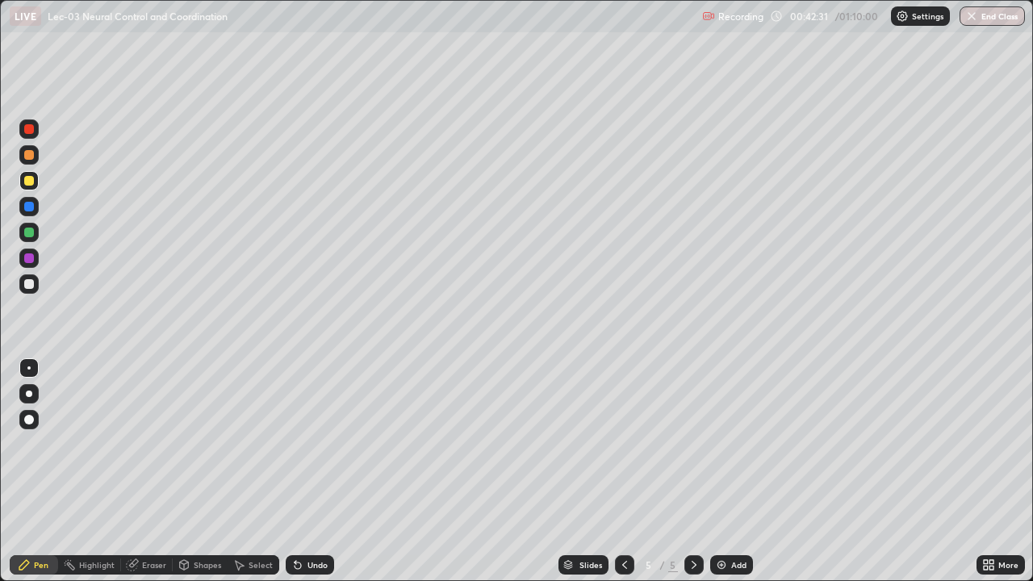
click at [29, 420] on div at bounding box center [29, 420] width 10 height 10
click at [29, 234] on div at bounding box center [29, 233] width 10 height 10
click at [0, 471] on div "Setting up your live class" at bounding box center [516, 290] width 1033 height 581
click at [27, 284] on div at bounding box center [29, 284] width 10 height 10
click at [142, 471] on div "Eraser" at bounding box center [154, 565] width 24 height 8
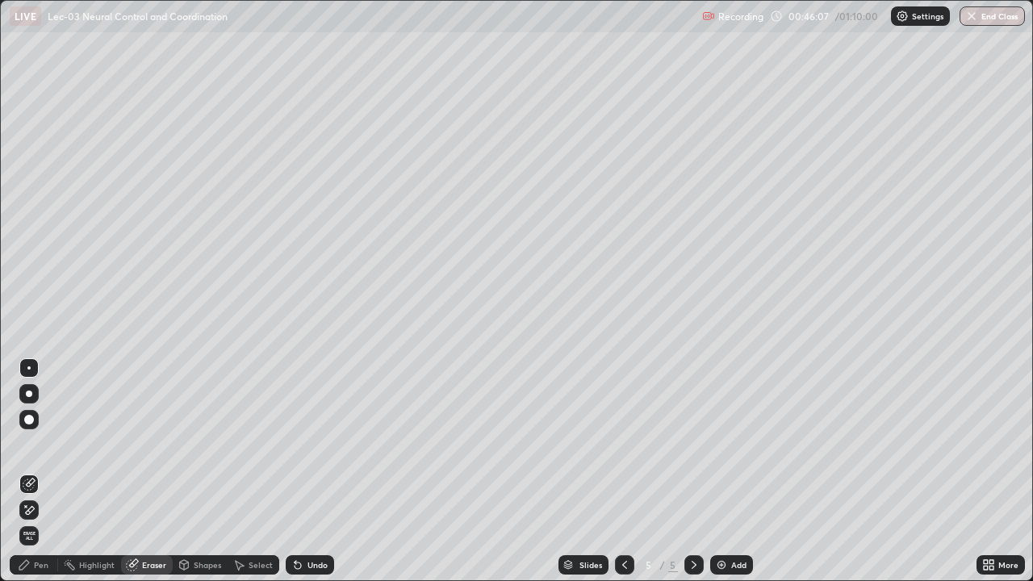
click at [40, 471] on div "Pen" at bounding box center [34, 564] width 48 height 19
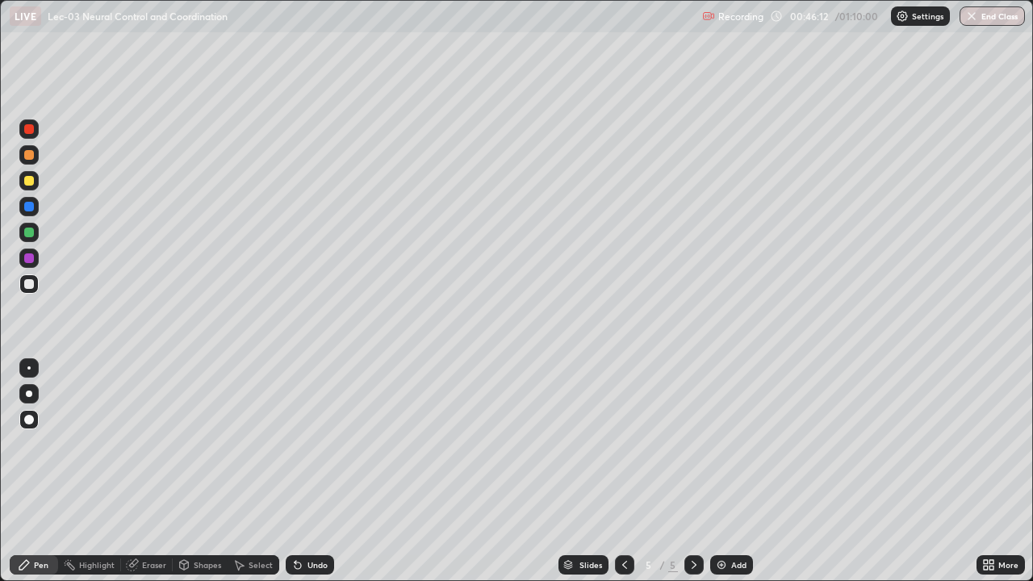
click at [27, 236] on div at bounding box center [29, 233] width 10 height 10
click at [713, 471] on div "Add" at bounding box center [731, 564] width 43 height 19
click at [565, 471] on icon at bounding box center [568, 568] width 8 height 2
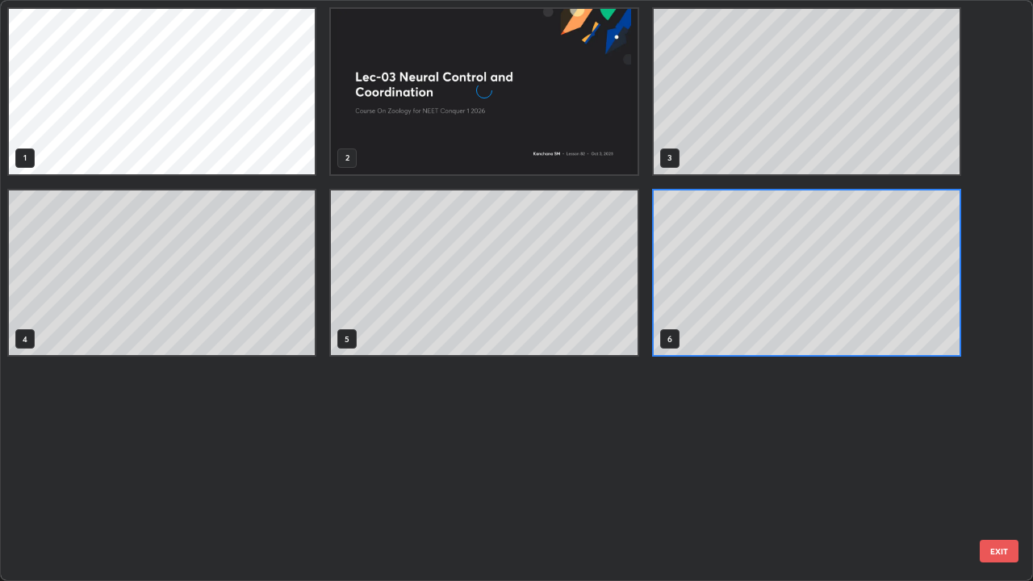
scroll to position [575, 1023]
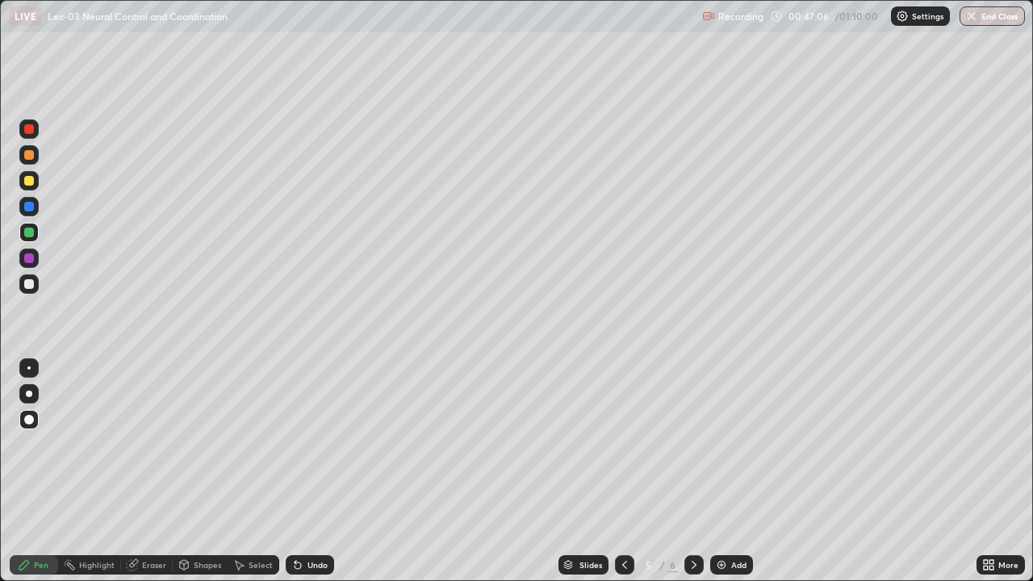
click at [692, 471] on div at bounding box center [693, 565] width 19 height 32
click at [575, 471] on div "Slides" at bounding box center [583, 564] width 50 height 19
click at [722, 471] on img at bounding box center [721, 564] width 13 height 13
click at [623, 471] on icon at bounding box center [624, 564] width 13 height 13
click at [692, 471] on icon at bounding box center [694, 564] width 13 height 13
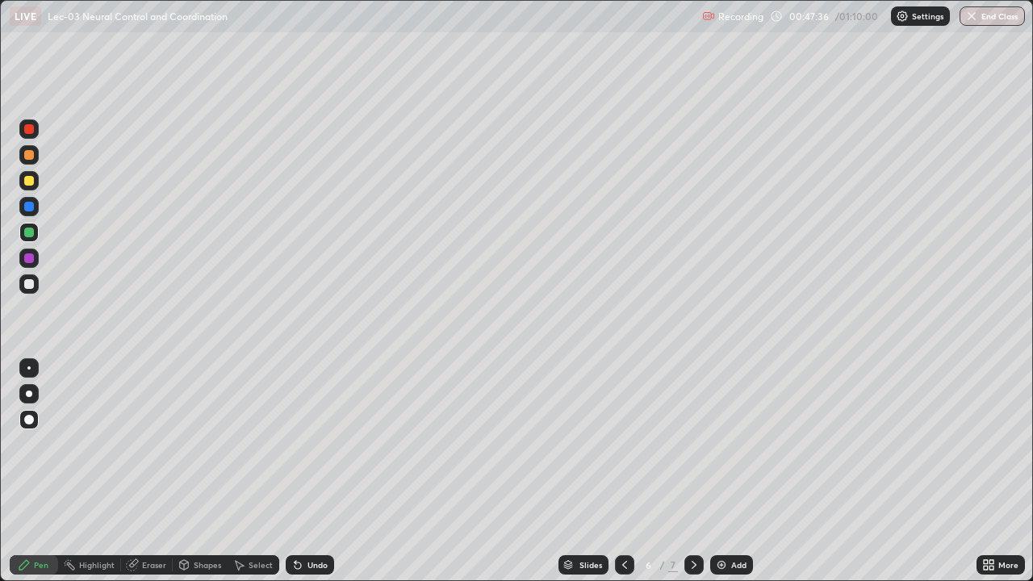
click at [30, 282] on div at bounding box center [29, 284] width 10 height 10
click at [29, 394] on div at bounding box center [29, 394] width 6 height 6
click at [32, 230] on div at bounding box center [29, 233] width 10 height 10
click at [30, 179] on div at bounding box center [29, 181] width 10 height 10
click at [27, 158] on div at bounding box center [29, 155] width 10 height 10
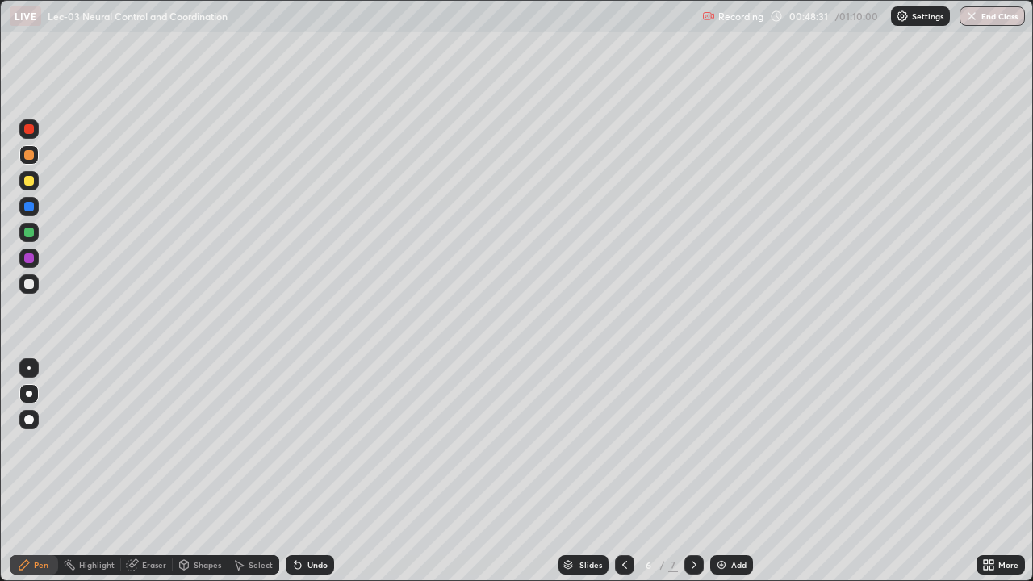
click at [0, 471] on div "Pen Highlight Eraser Shapes Select Undo Slides 6 / 7 Add More" at bounding box center [516, 565] width 1033 height 32
click at [29, 282] on div at bounding box center [29, 284] width 10 height 10
click at [325, 471] on div "Undo" at bounding box center [306, 565] width 55 height 32
click at [147, 471] on div "Eraser" at bounding box center [154, 565] width 24 height 8
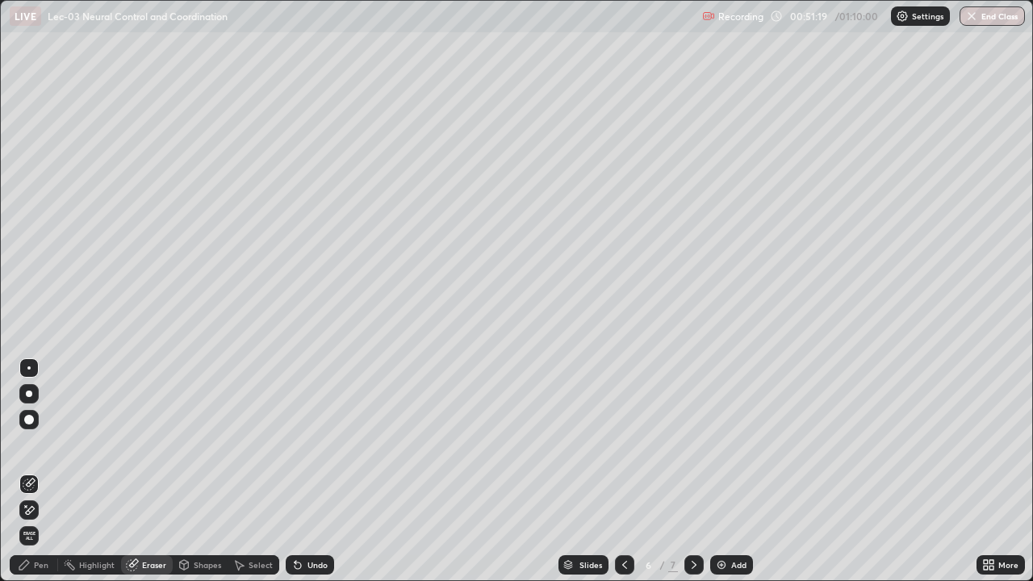
click at [39, 471] on div "Pen" at bounding box center [41, 565] width 15 height 8
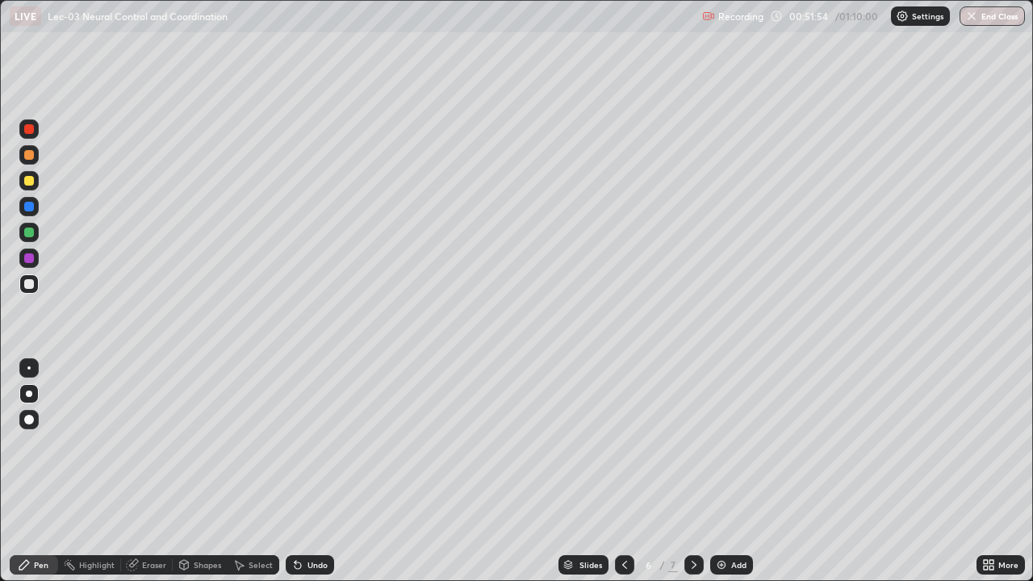
click at [258, 471] on div "Select" at bounding box center [261, 565] width 24 height 8
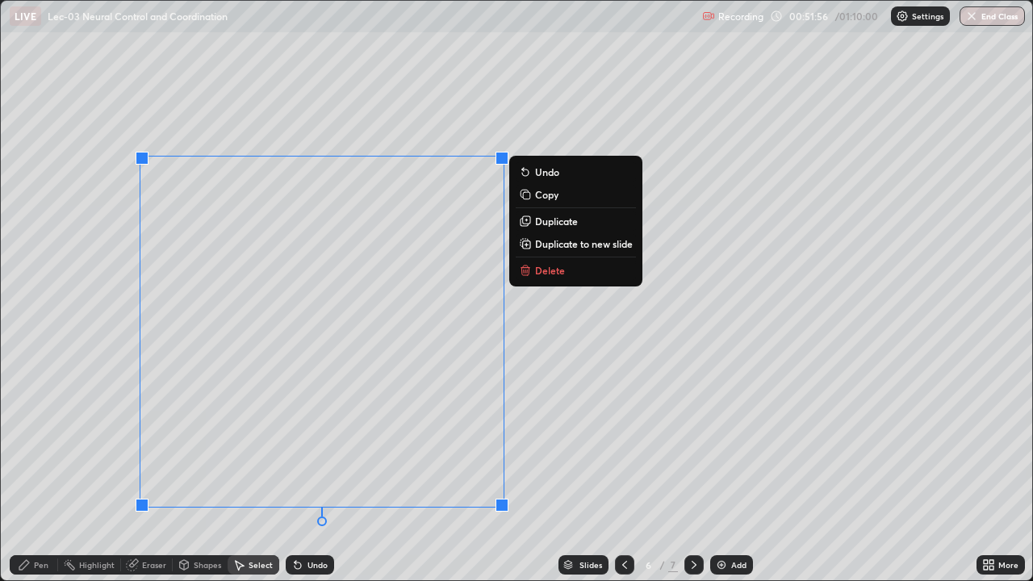
click at [549, 225] on p "Duplicate" at bounding box center [556, 221] width 43 height 13
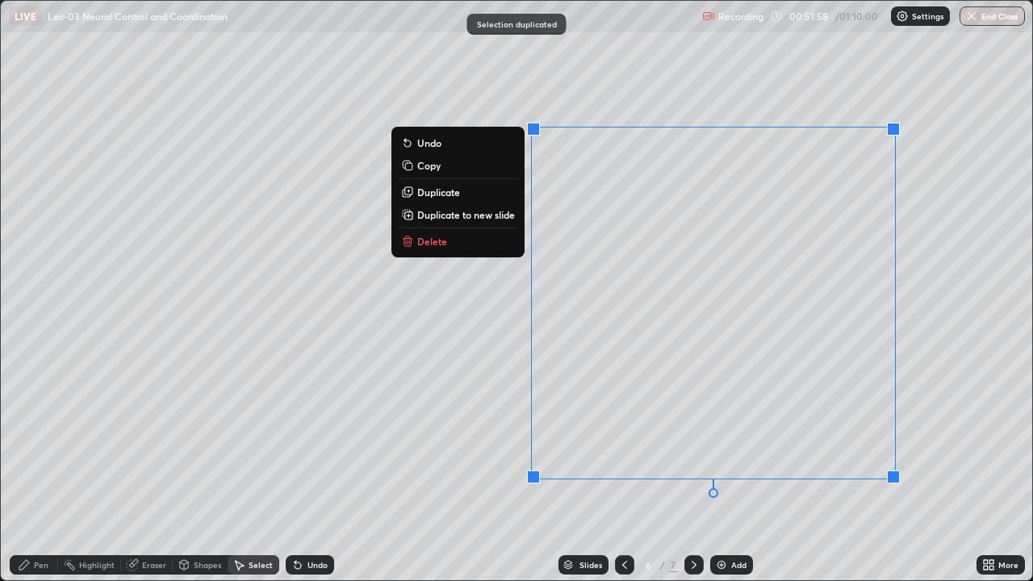
click at [476, 471] on div "0 ° Undo Copy Duplicate Duplicate to new slide Delete" at bounding box center [516, 290] width 1031 height 579
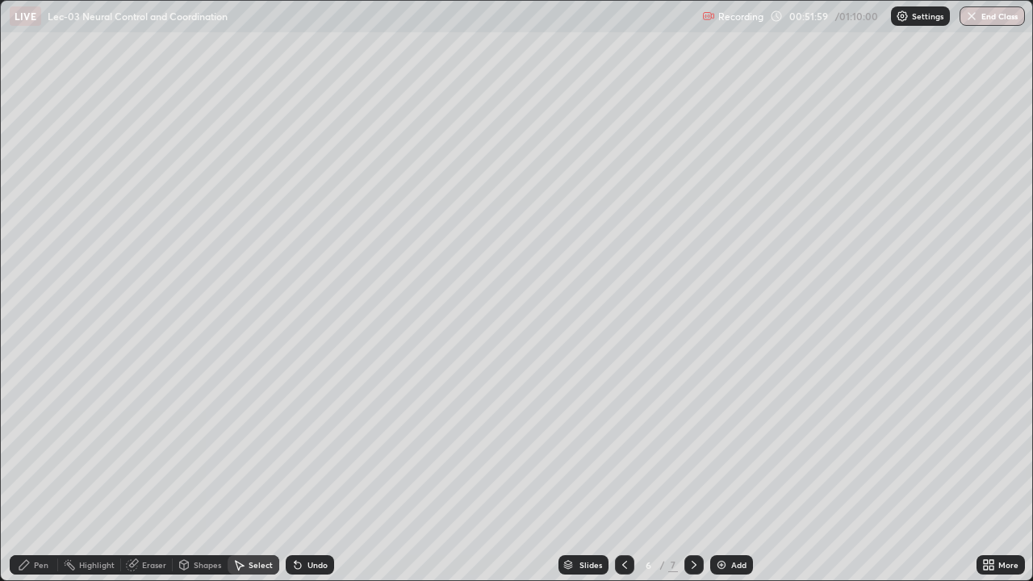
click at [154, 471] on div "Eraser" at bounding box center [154, 565] width 24 height 8
click at [48, 471] on div "Pen" at bounding box center [41, 565] width 15 height 8
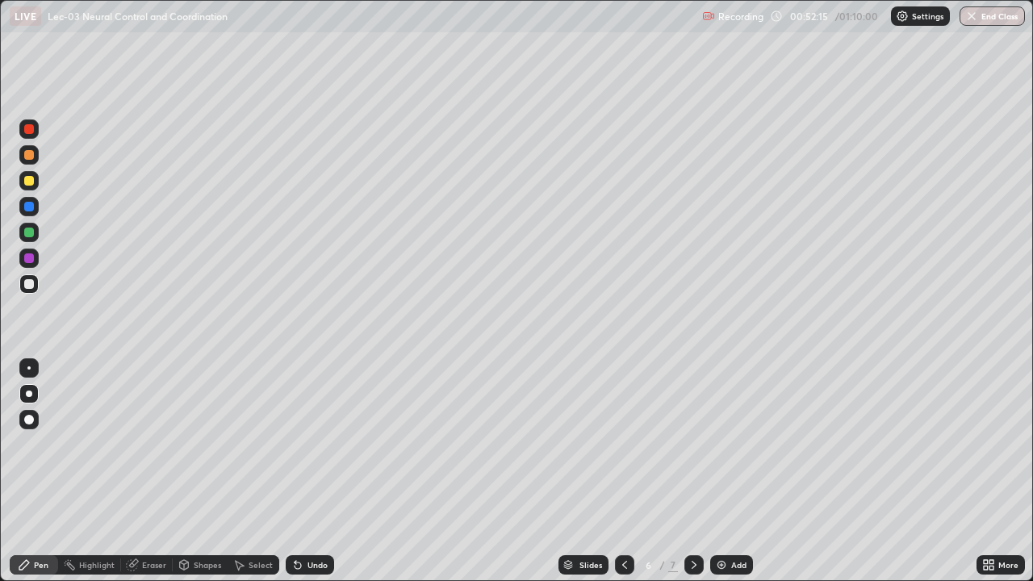
click at [36, 184] on div at bounding box center [28, 180] width 19 height 19
click at [32, 158] on div at bounding box center [29, 155] width 10 height 10
click at [92, 471] on div "Highlight" at bounding box center [97, 565] width 36 height 8
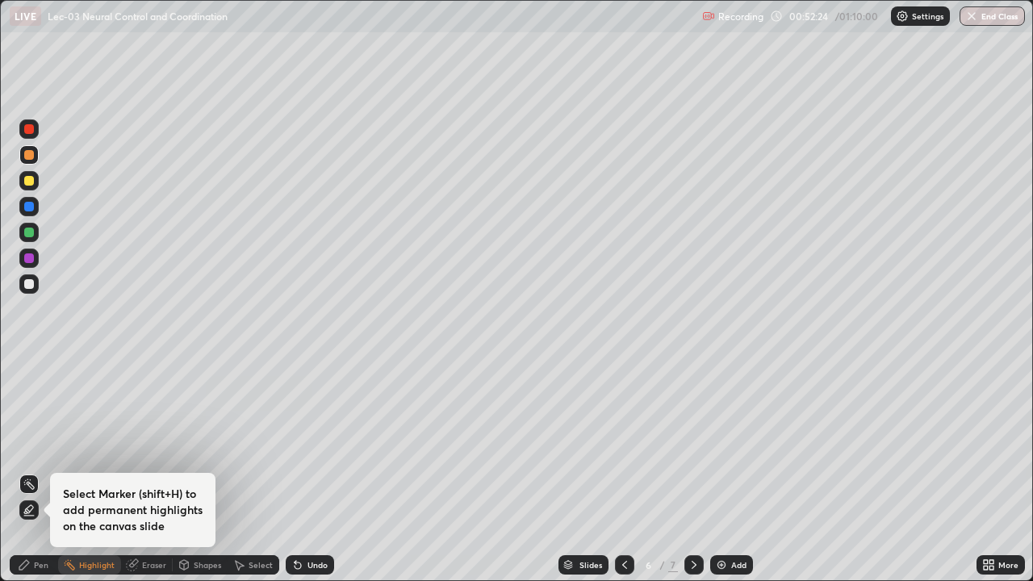
click at [140, 471] on div "Eraser" at bounding box center [147, 564] width 52 height 19
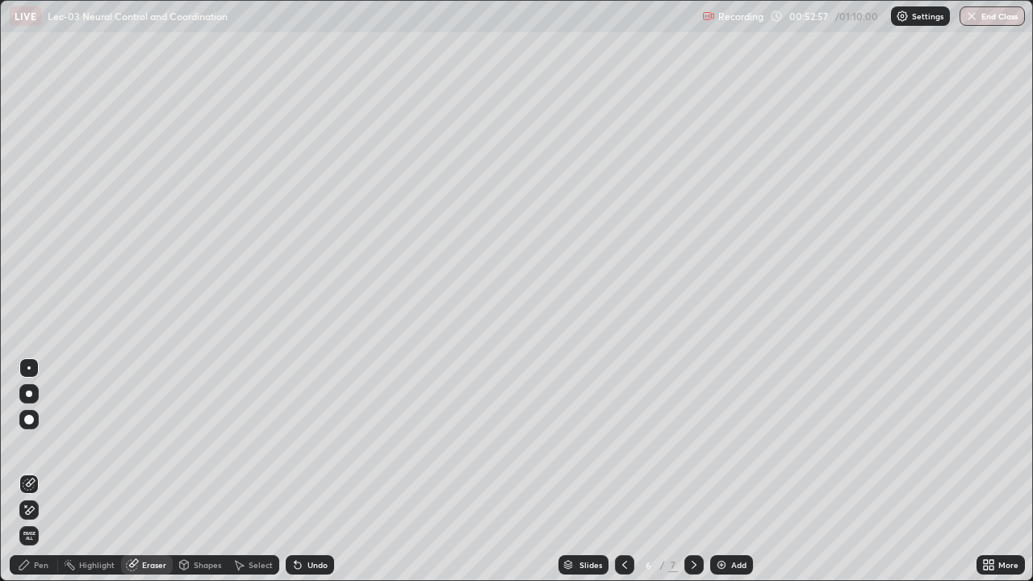
click at [36, 471] on div "Pen" at bounding box center [41, 565] width 15 height 8
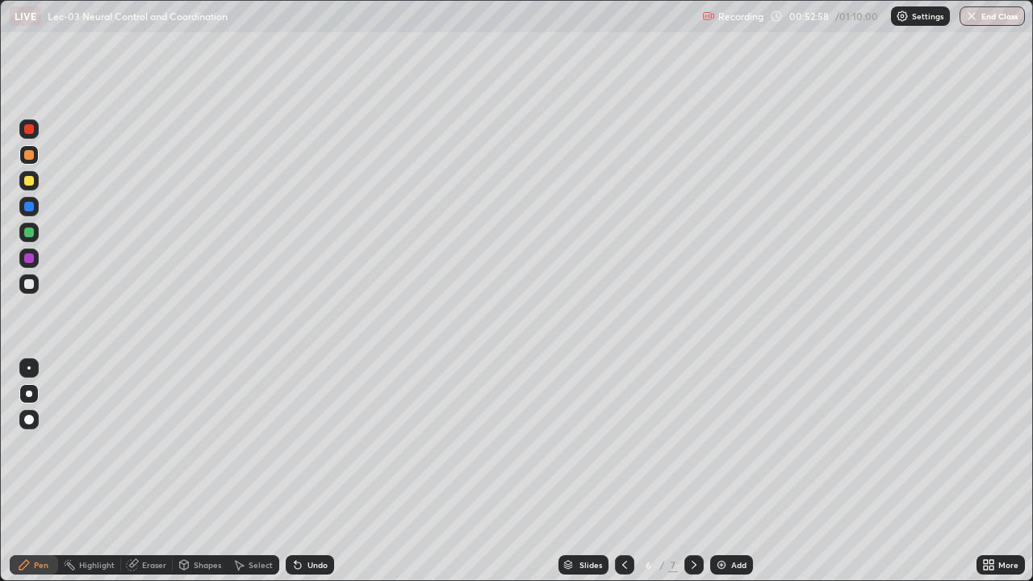
click at [27, 293] on div at bounding box center [28, 283] width 19 height 19
click at [692, 471] on icon at bounding box center [694, 564] width 13 height 13
click at [715, 471] on img at bounding box center [721, 564] width 13 height 13
click at [27, 182] on div at bounding box center [29, 181] width 10 height 10
click at [252, 471] on div "Select" at bounding box center [254, 564] width 52 height 19
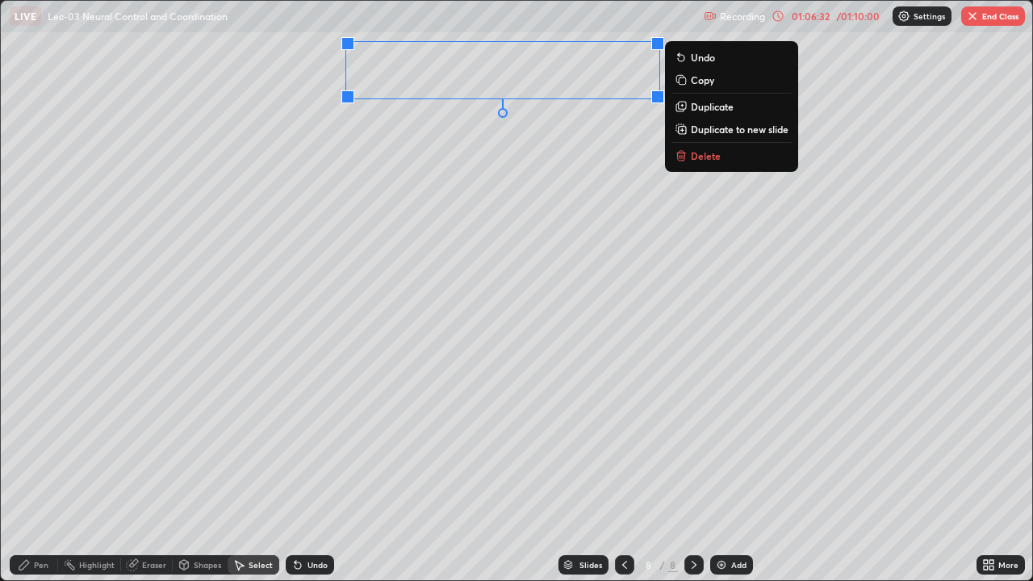
click at [211, 169] on div "0 ° Undo Copy Duplicate Duplicate to new slide Delete" at bounding box center [516, 290] width 1031 height 579
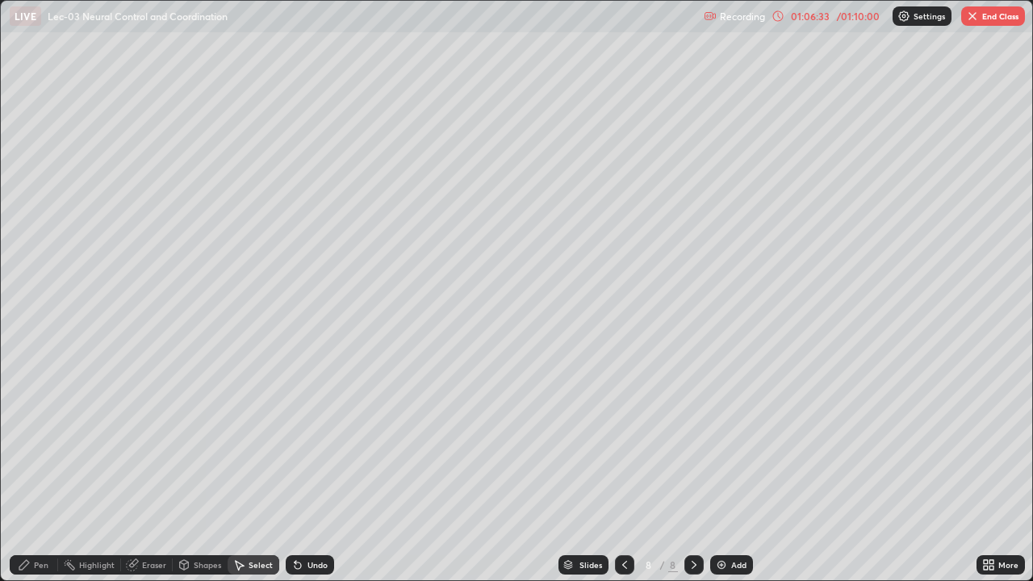
click at [31, 471] on div "Pen" at bounding box center [34, 564] width 48 height 19
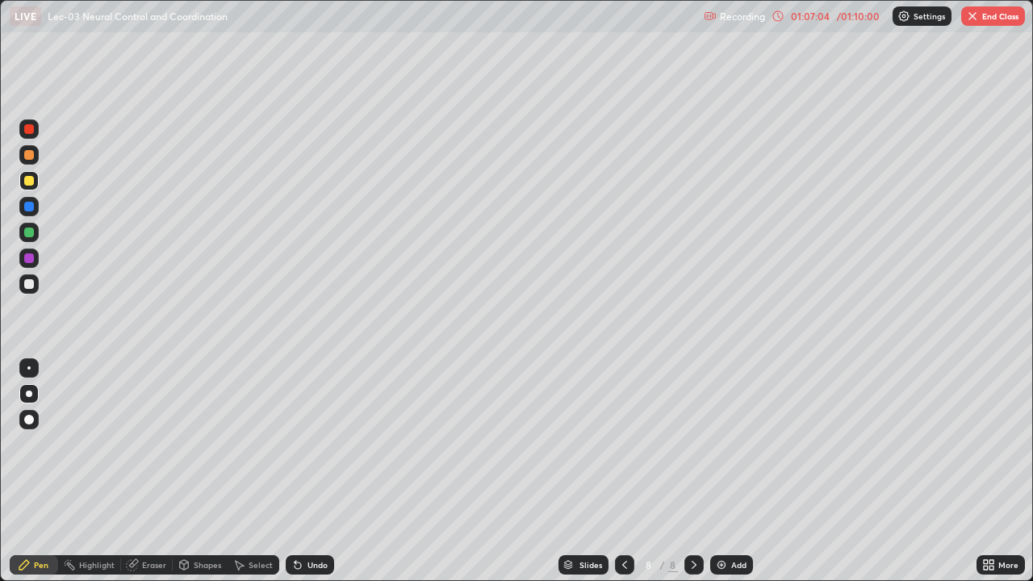
click at [27, 283] on div at bounding box center [29, 284] width 10 height 10
click at [18, 471] on div "Pen" at bounding box center [34, 564] width 48 height 19
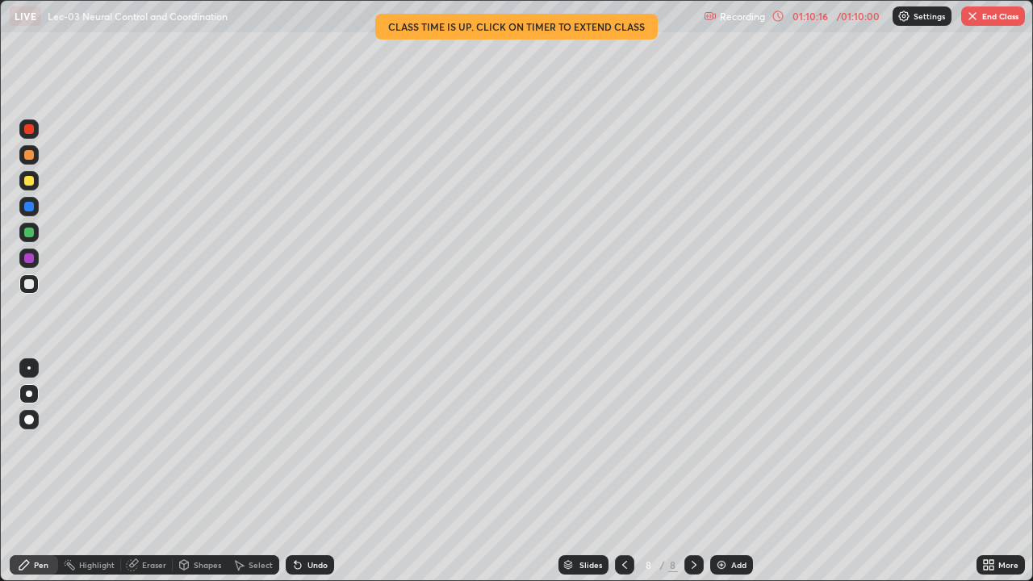
click at [986, 471] on icon at bounding box center [988, 564] width 13 height 13
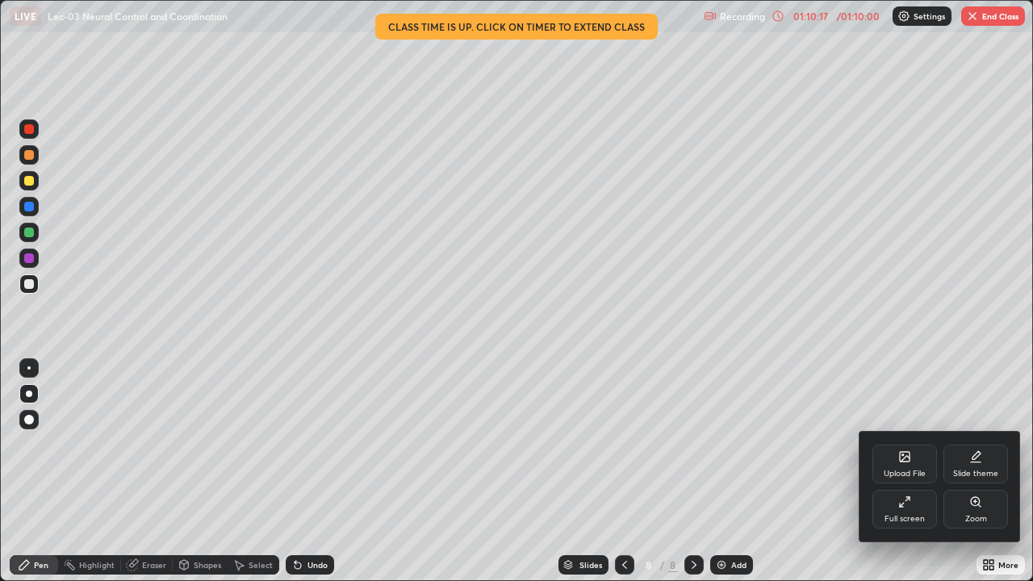
click at [910, 471] on div "Full screen" at bounding box center [904, 519] width 40 height 8
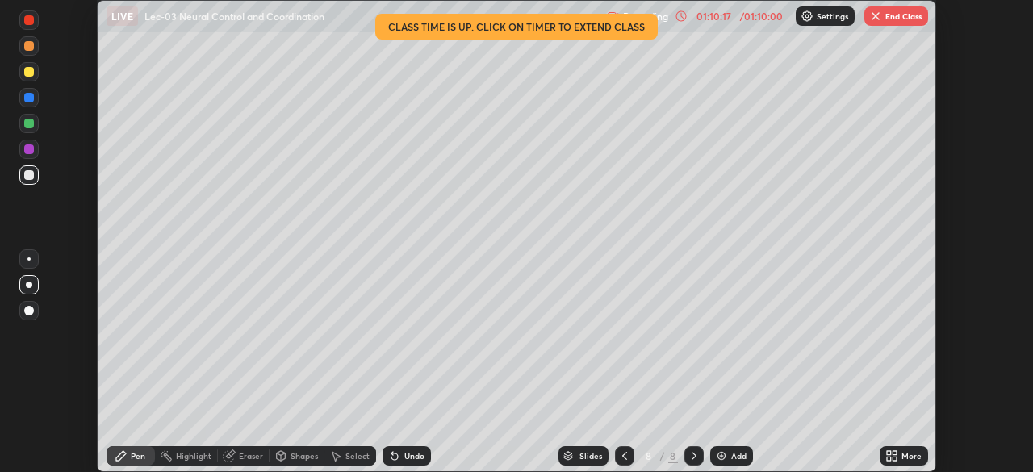
scroll to position [80229, 79668]
click at [912, 442] on div "Upload File Slide theme Full screen Zoom" at bounding box center [516, 236] width 1033 height 472
click at [896, 21] on button "End Class" at bounding box center [896, 15] width 64 height 19
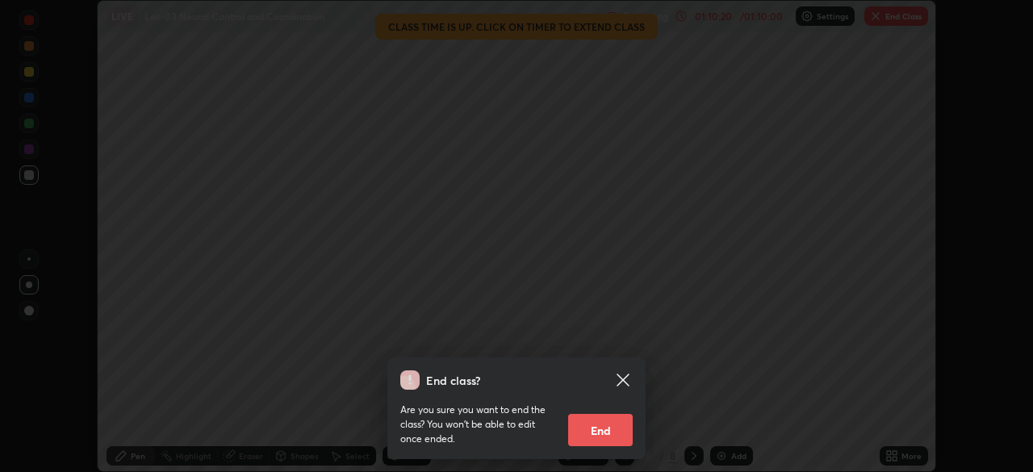
click at [600, 436] on button "End" at bounding box center [600, 430] width 65 height 32
